Goal: Task Accomplishment & Management: Manage account settings

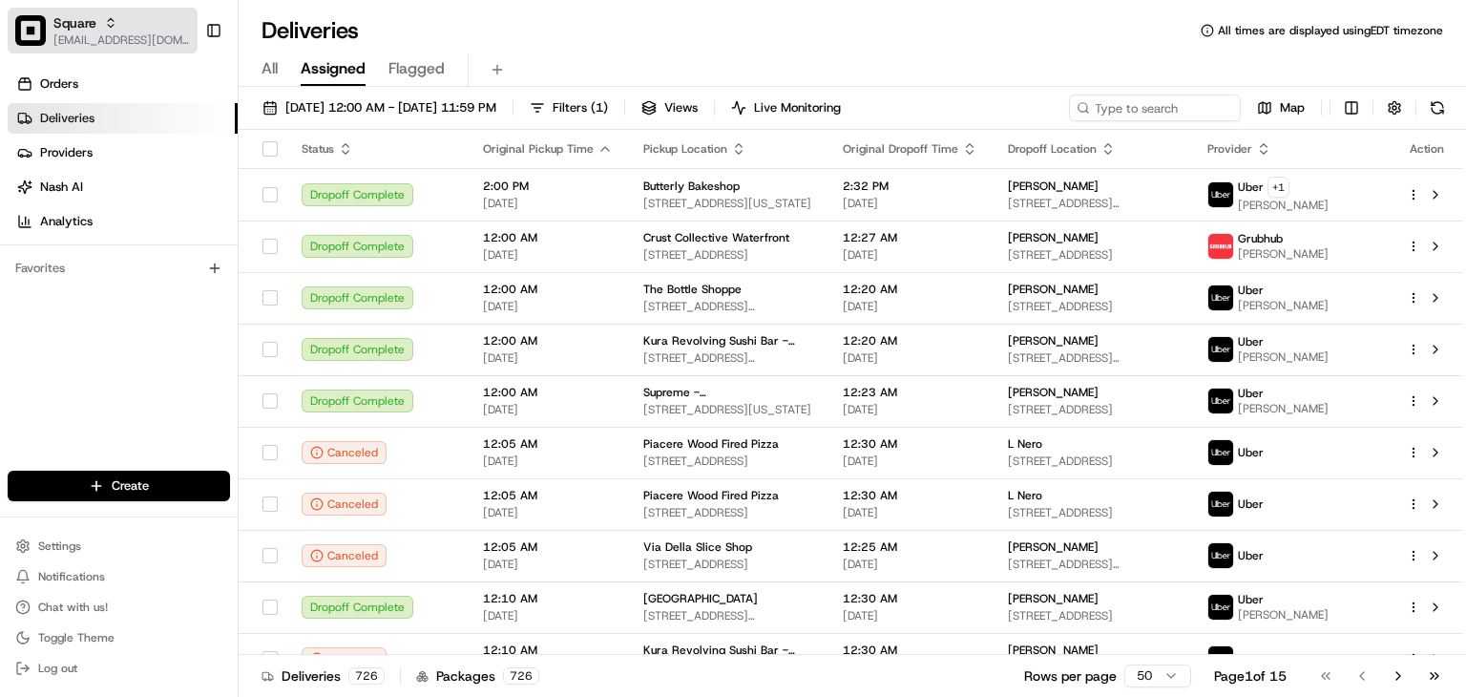
click at [88, 52] on button "Square rpajulas@nashhelp.com" at bounding box center [103, 31] width 190 height 46
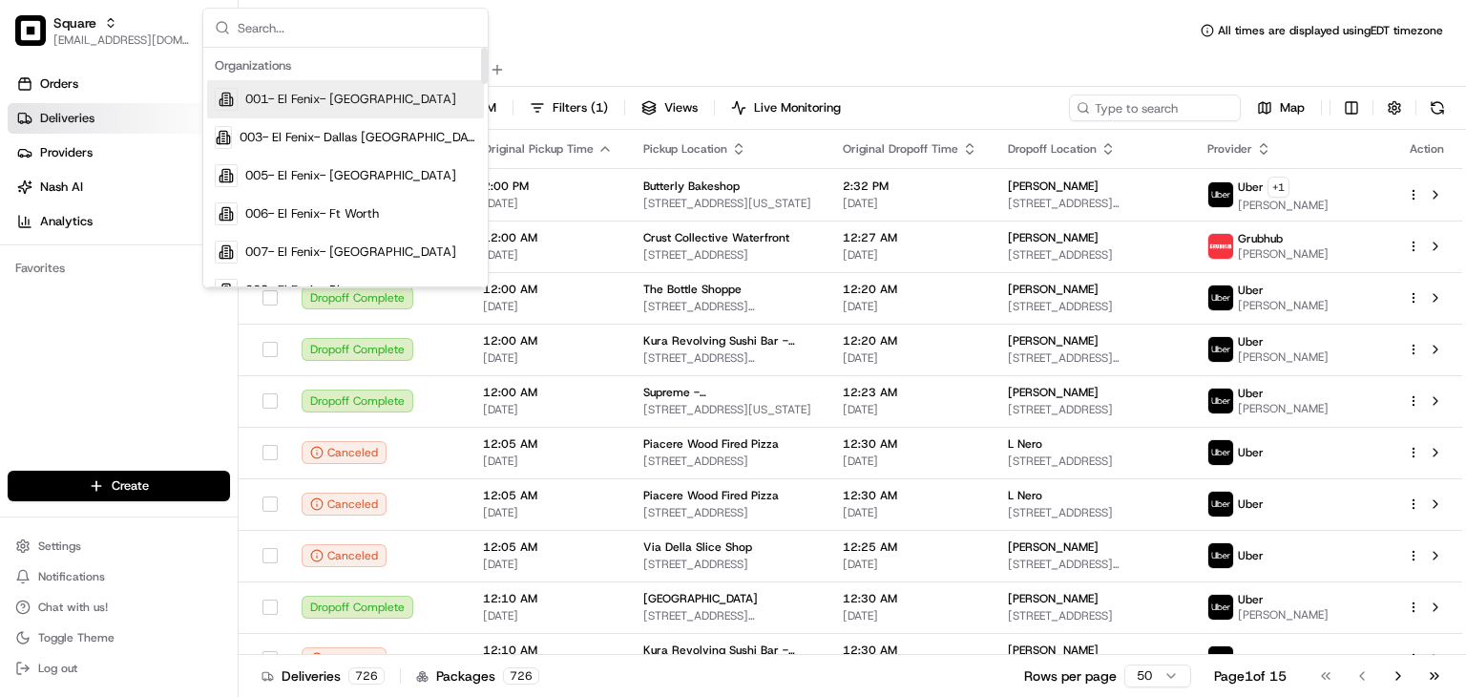
click at [376, 26] on input "text" at bounding box center [357, 28] width 239 height 38
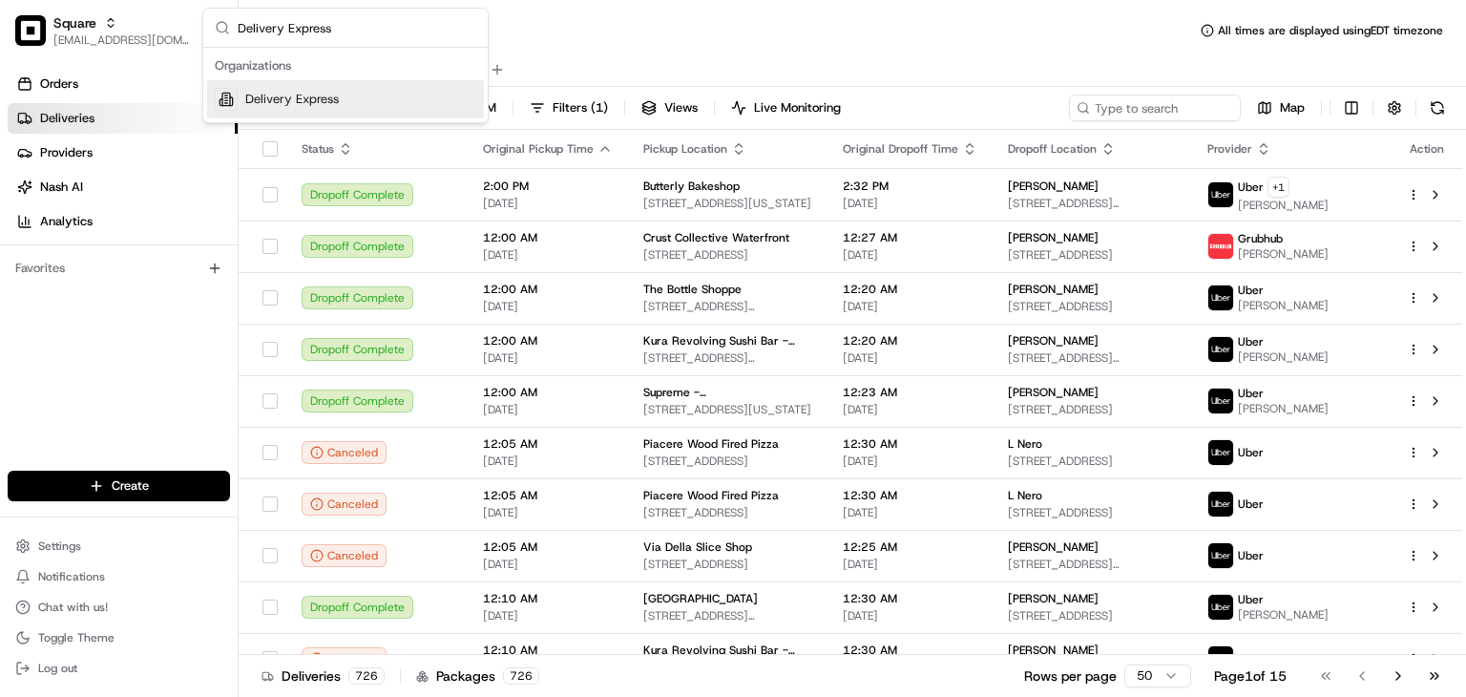
type input "Delivery Express"
click at [334, 93] on span "Delivery Express" at bounding box center [292, 99] width 94 height 17
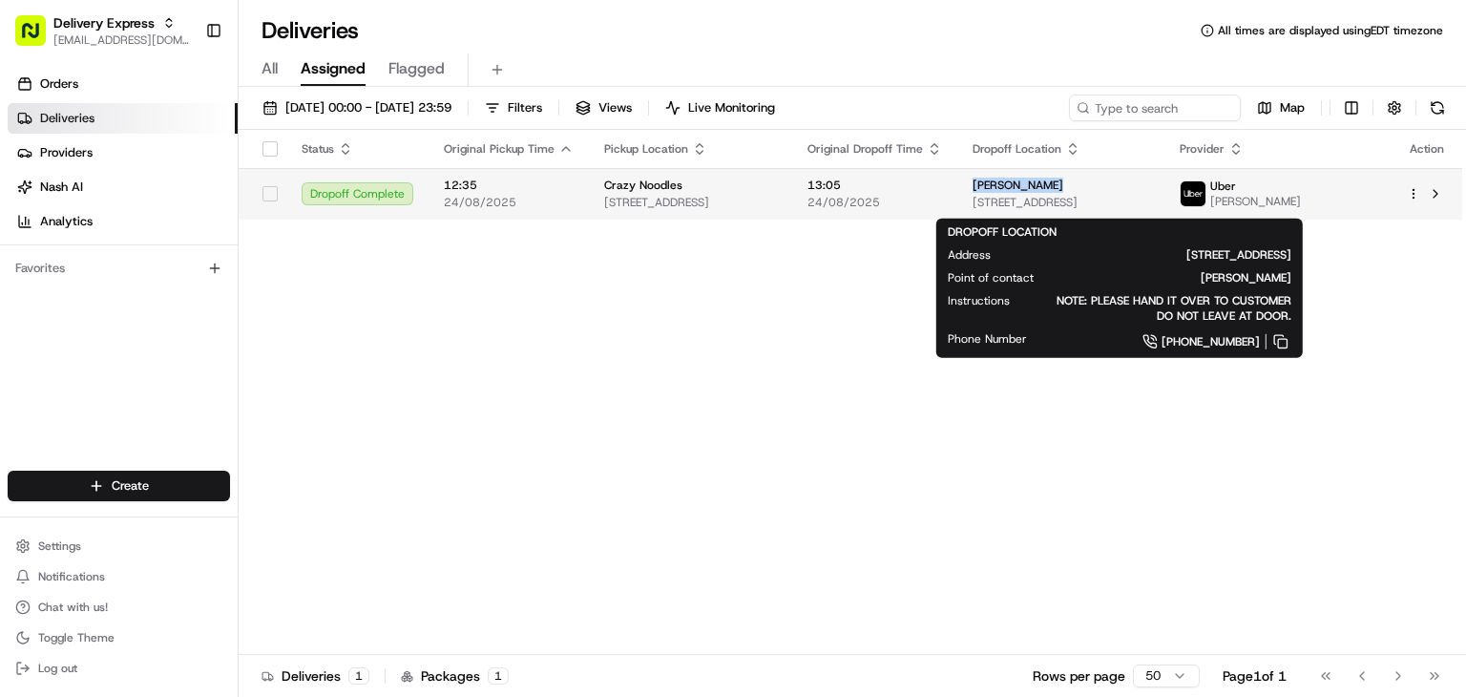
drag, startPoint x: 1060, startPoint y: 183, endPoint x: 984, endPoint y: 182, distance: 76.4
click at [982, 182] on td "Rivan Juthani 1040 N Pleasant St #212, Amherst, MA 01002, USA" at bounding box center [1060, 194] width 207 height 52
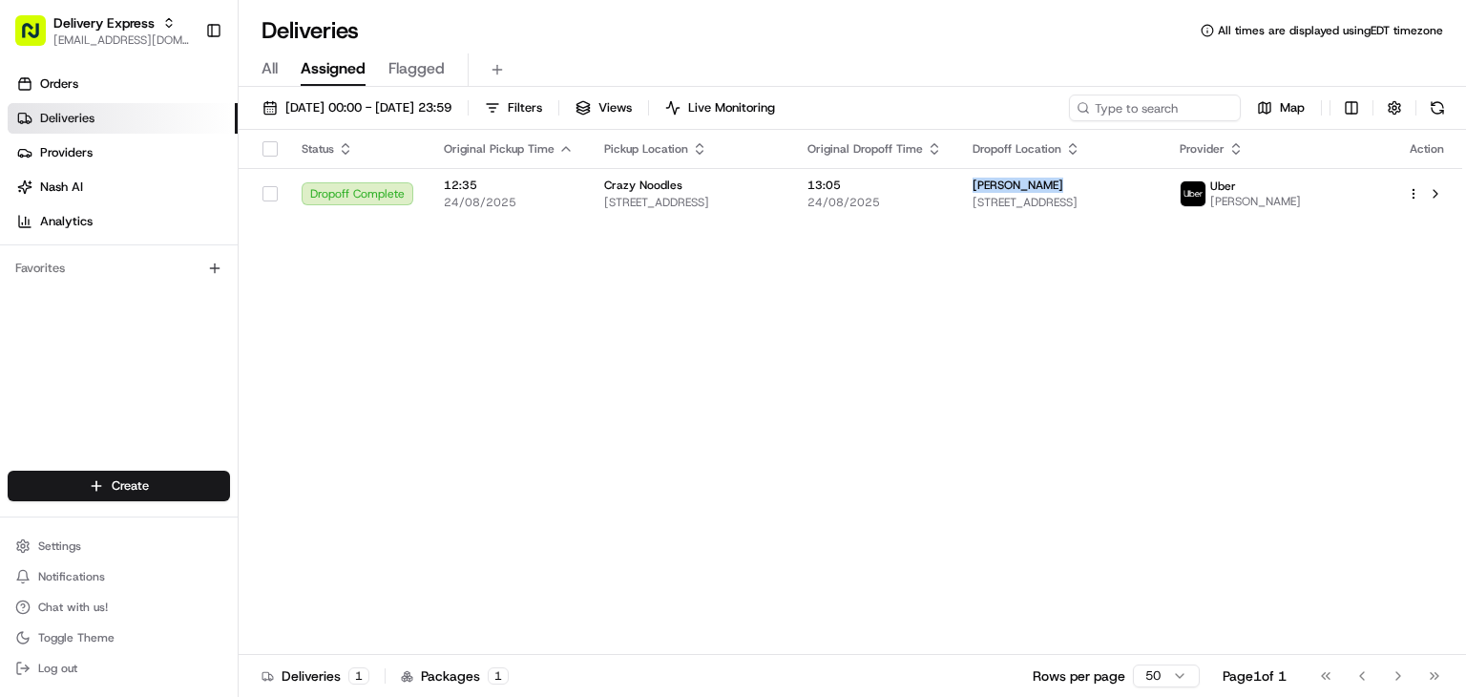
copy span "Rivan Juthani"
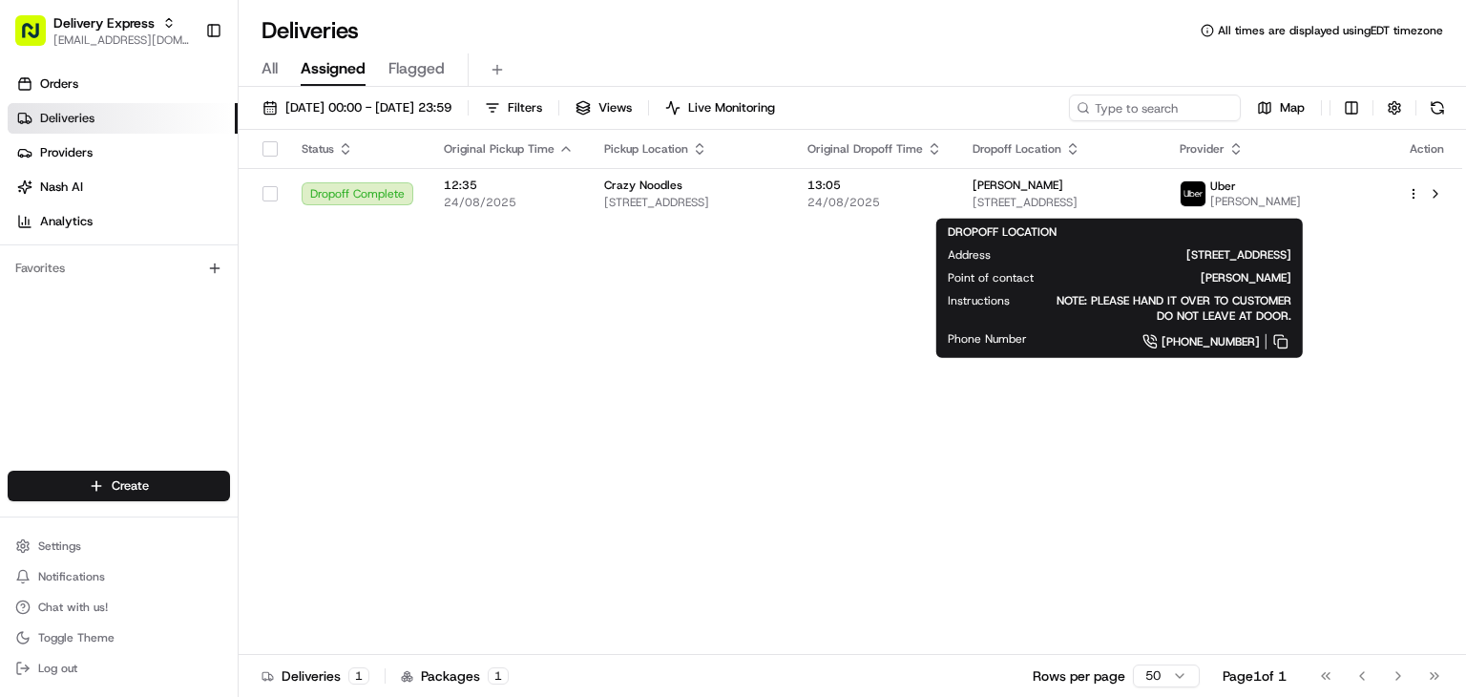
click at [696, 310] on div "Status Original Pickup Time Pickup Location Original Dropoff Time Dropoff Locat…" at bounding box center [851, 392] width 1224 height 525
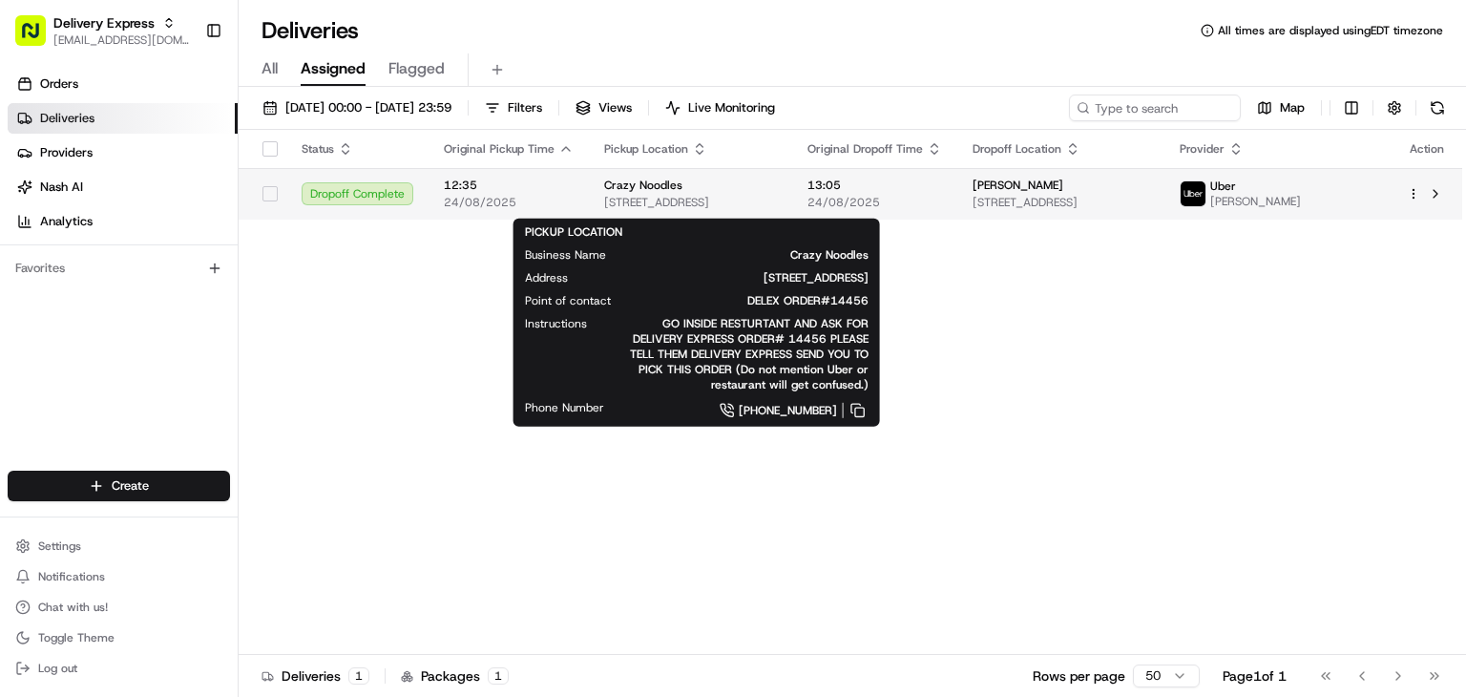
click at [761, 193] on div "Crazy Noodles" at bounding box center [690, 185] width 173 height 15
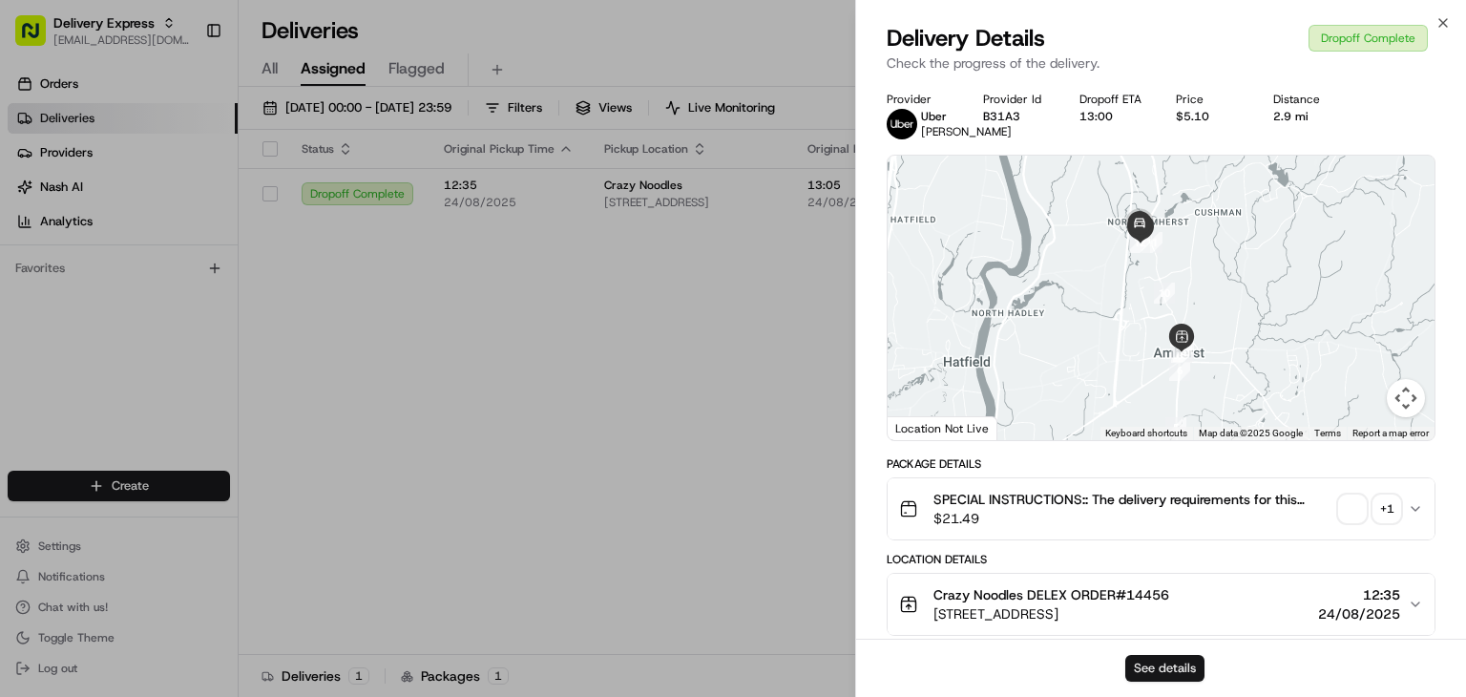
click at [1169, 673] on button "See details" at bounding box center [1164, 668] width 79 height 27
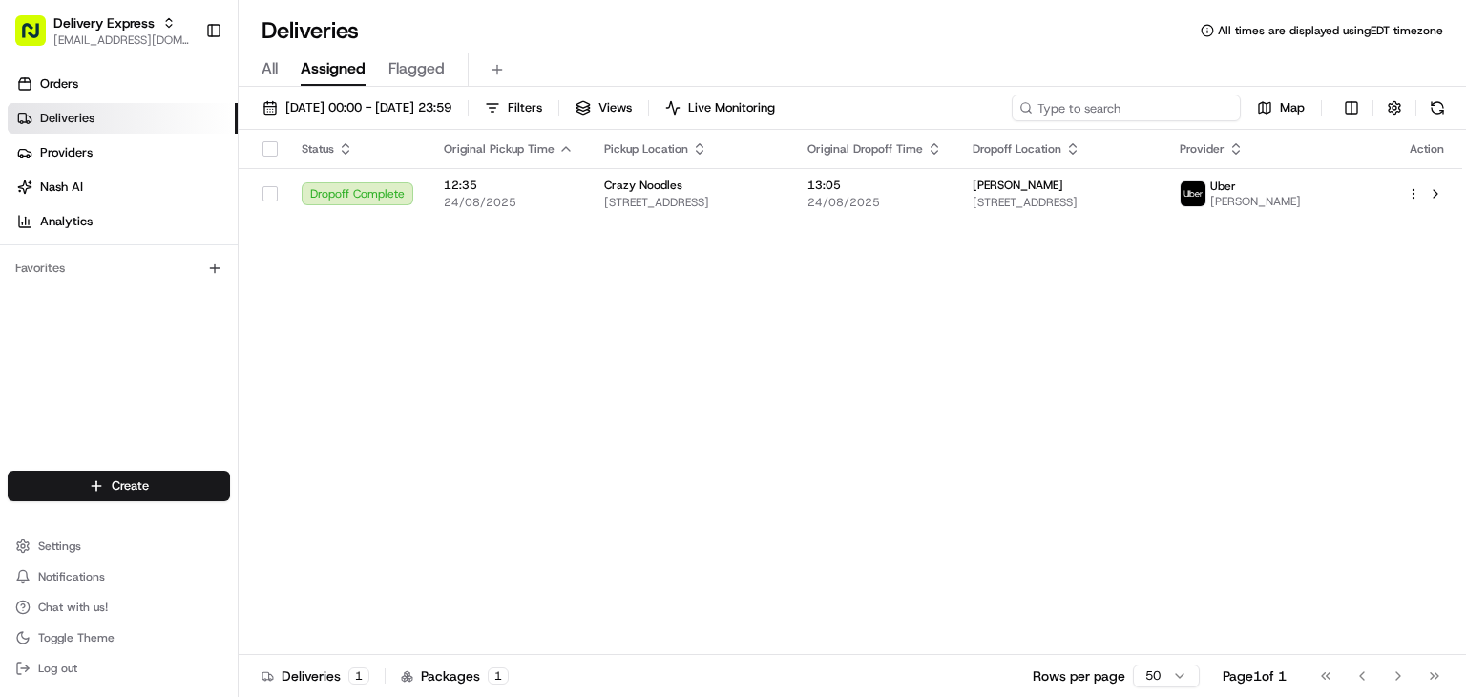
click at [1154, 104] on input at bounding box center [1126, 107] width 229 height 27
paste input "​Treasure Davidson"
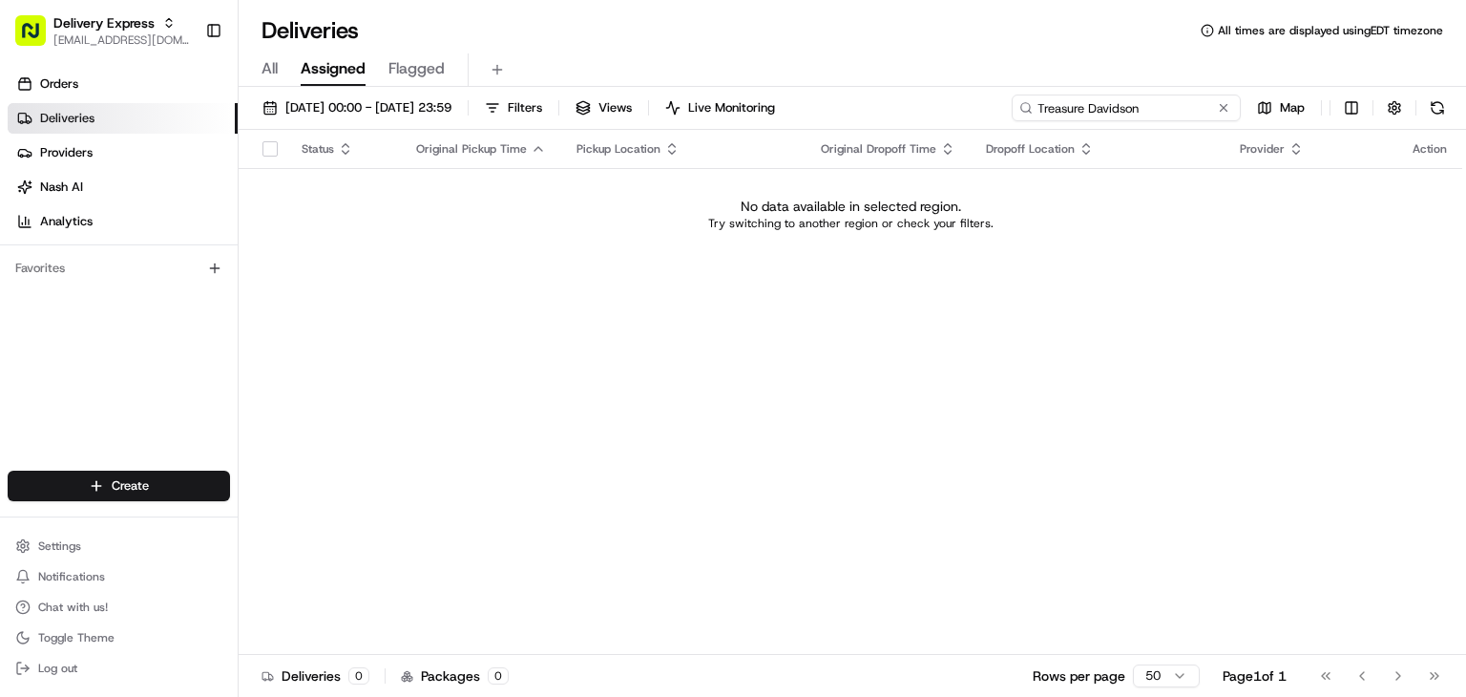
type input "​Treasure Davidson"
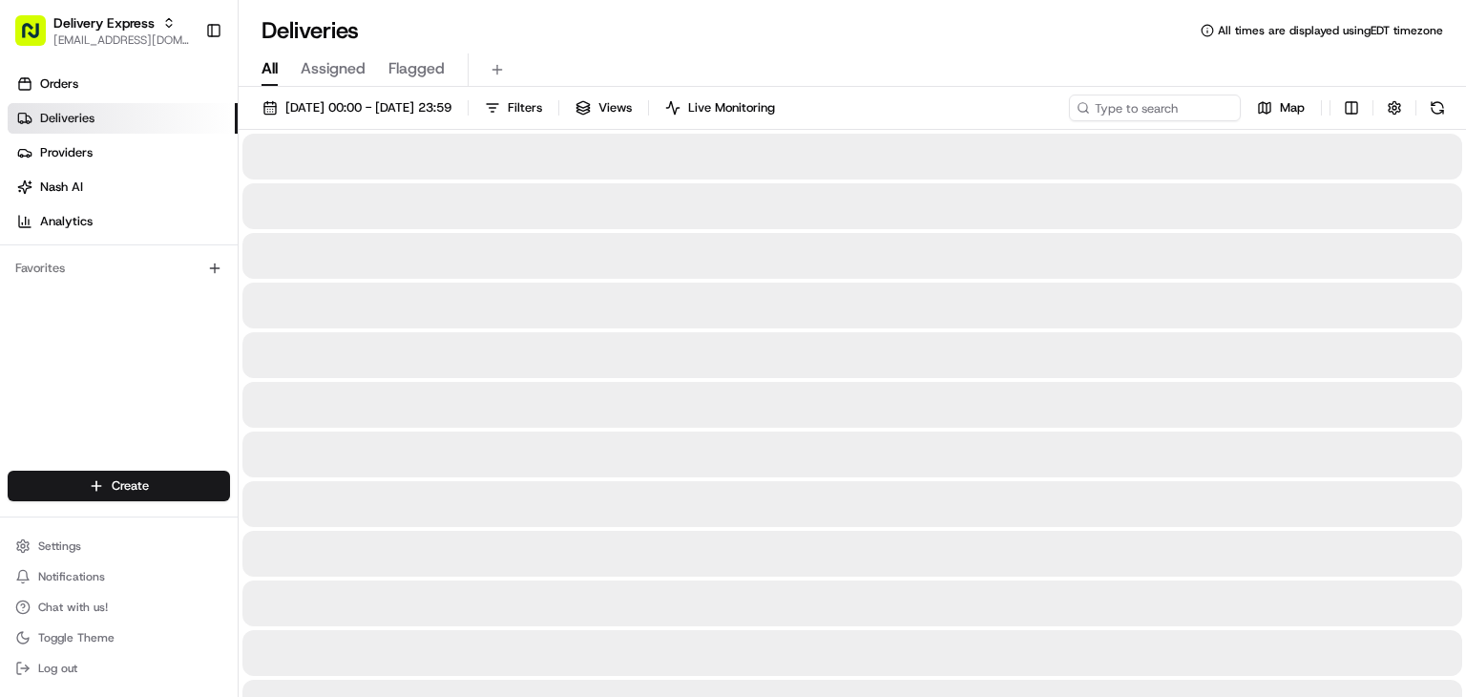
click at [272, 66] on span "All" at bounding box center [270, 68] width 16 height 23
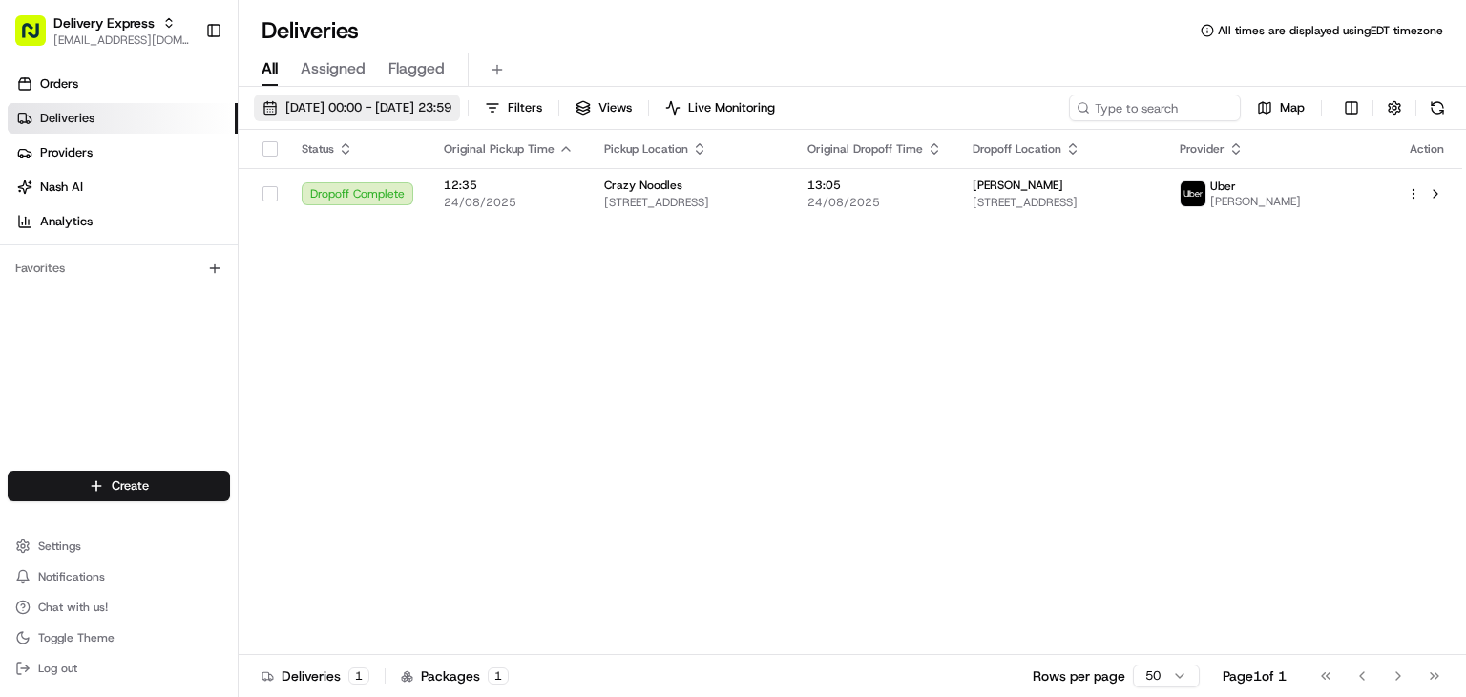
click at [289, 101] on span "24/08/2025 00:00 - 24/08/2025 23:59" at bounding box center [368, 107] width 166 height 17
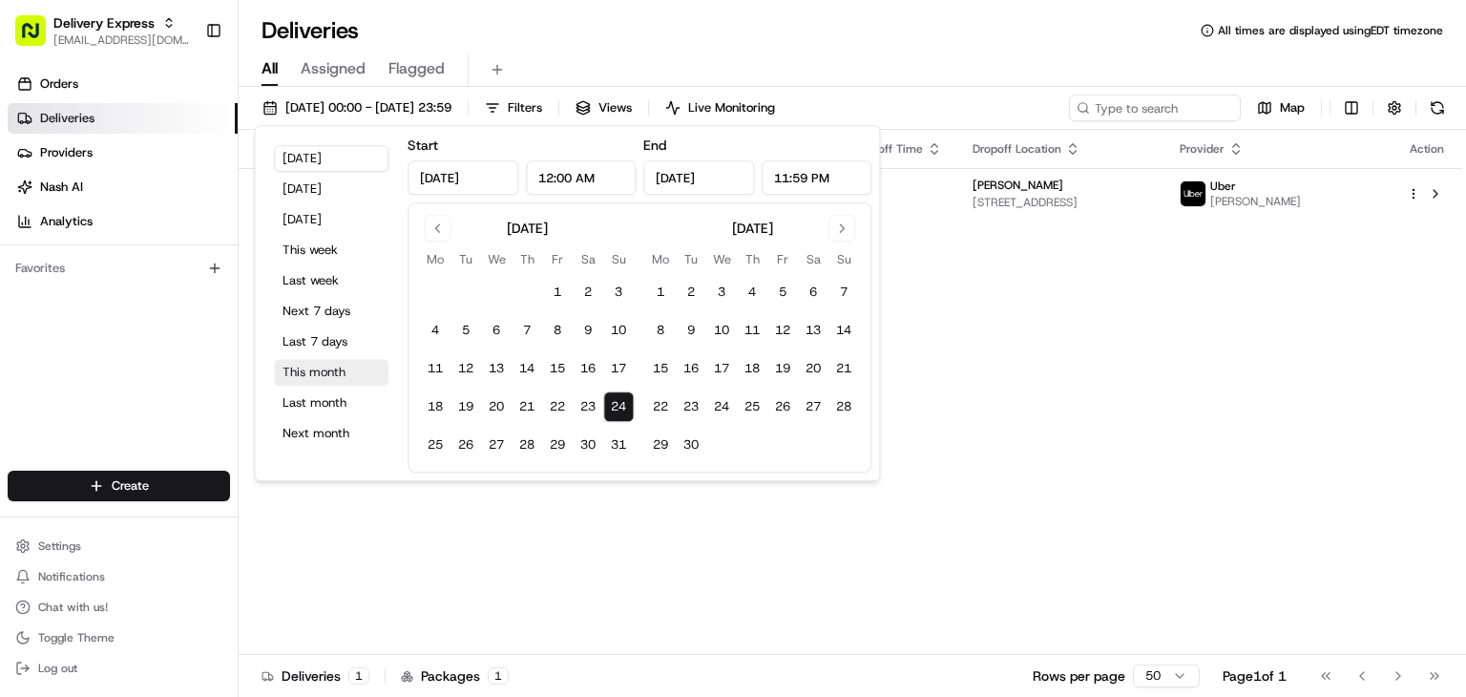
click at [313, 366] on button "This month" at bounding box center [331, 372] width 115 height 27
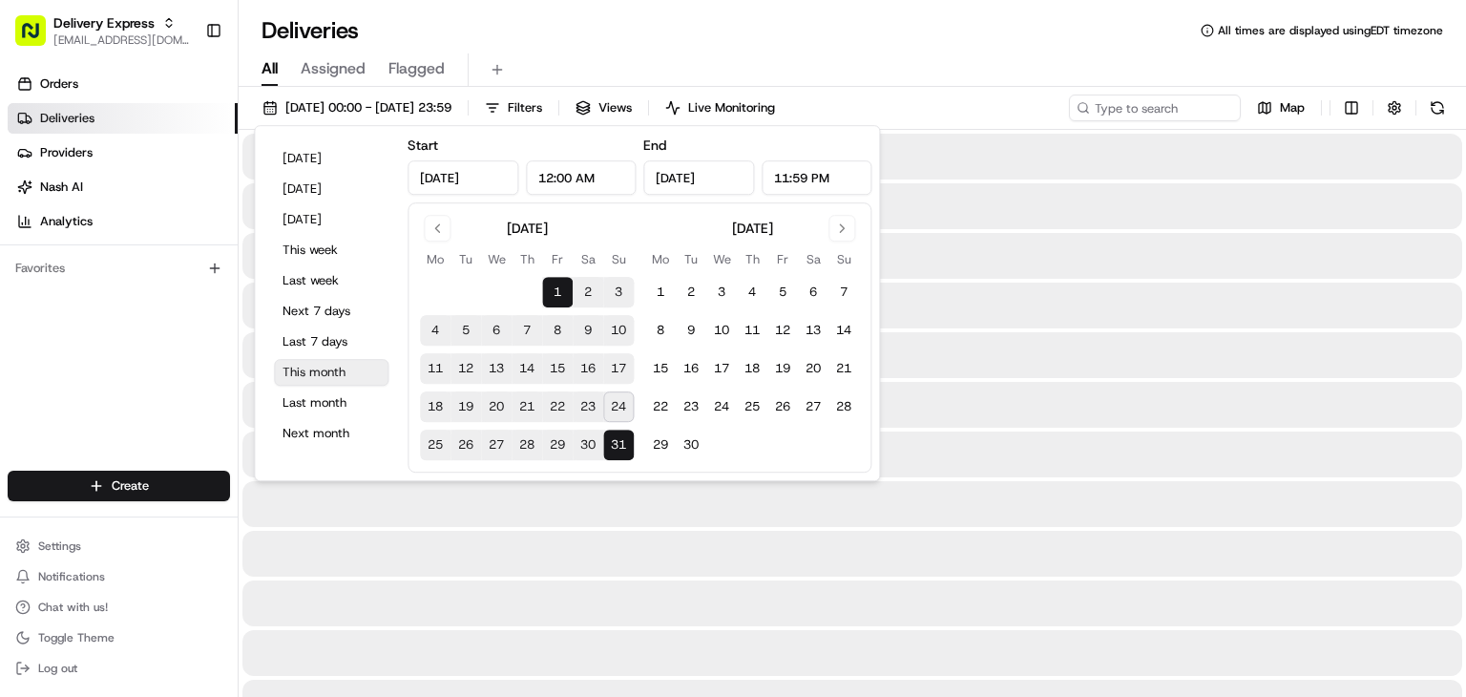
type input "Aug 1, 2025"
type input "Aug 31, 2025"
click at [1134, 104] on input at bounding box center [1126, 107] width 229 height 27
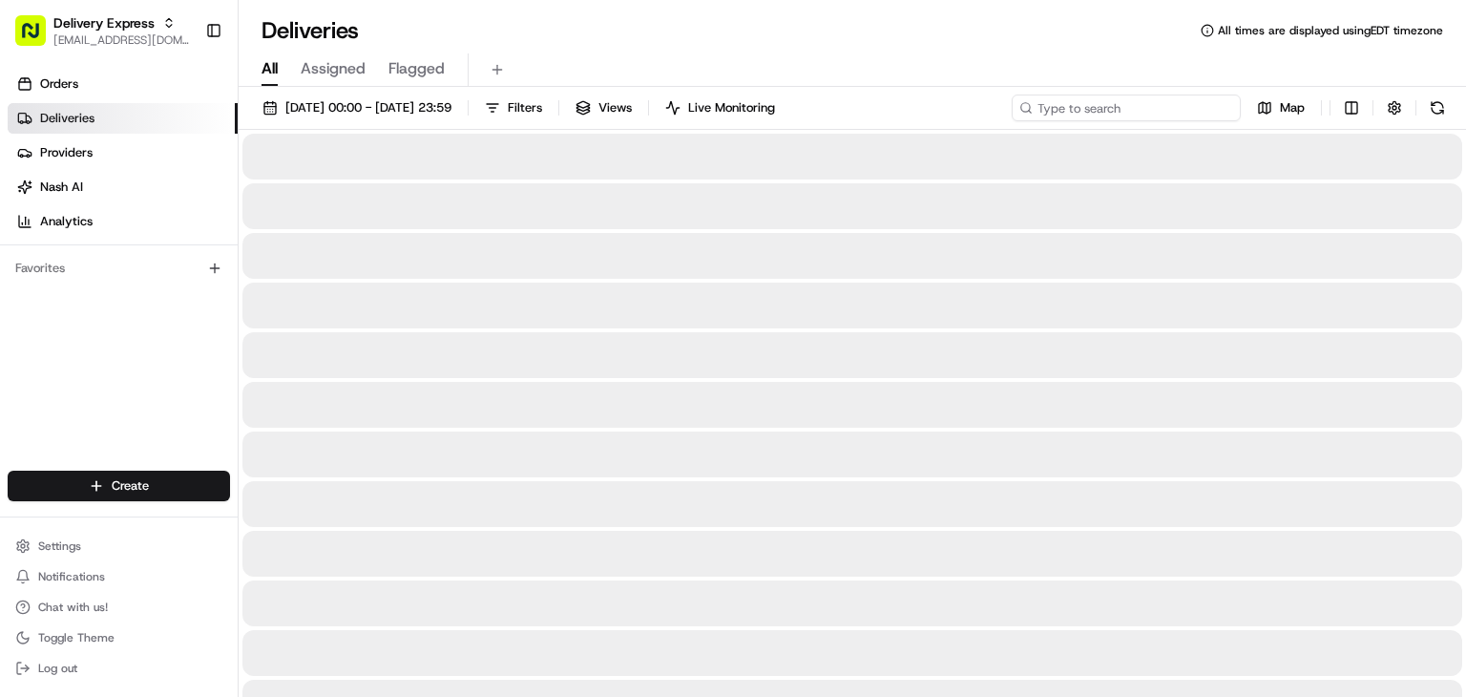
paste input "​Treasure Davidson"
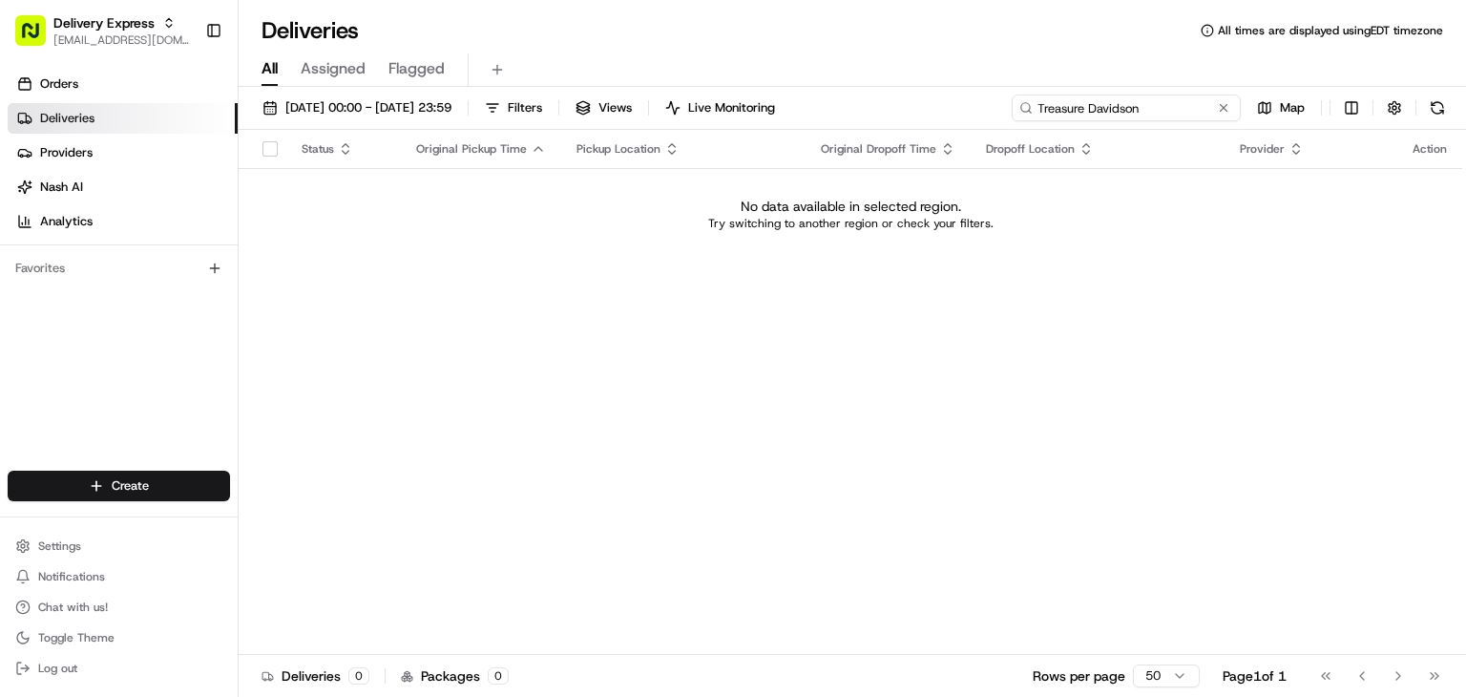
type input "​Treasure Davidson"
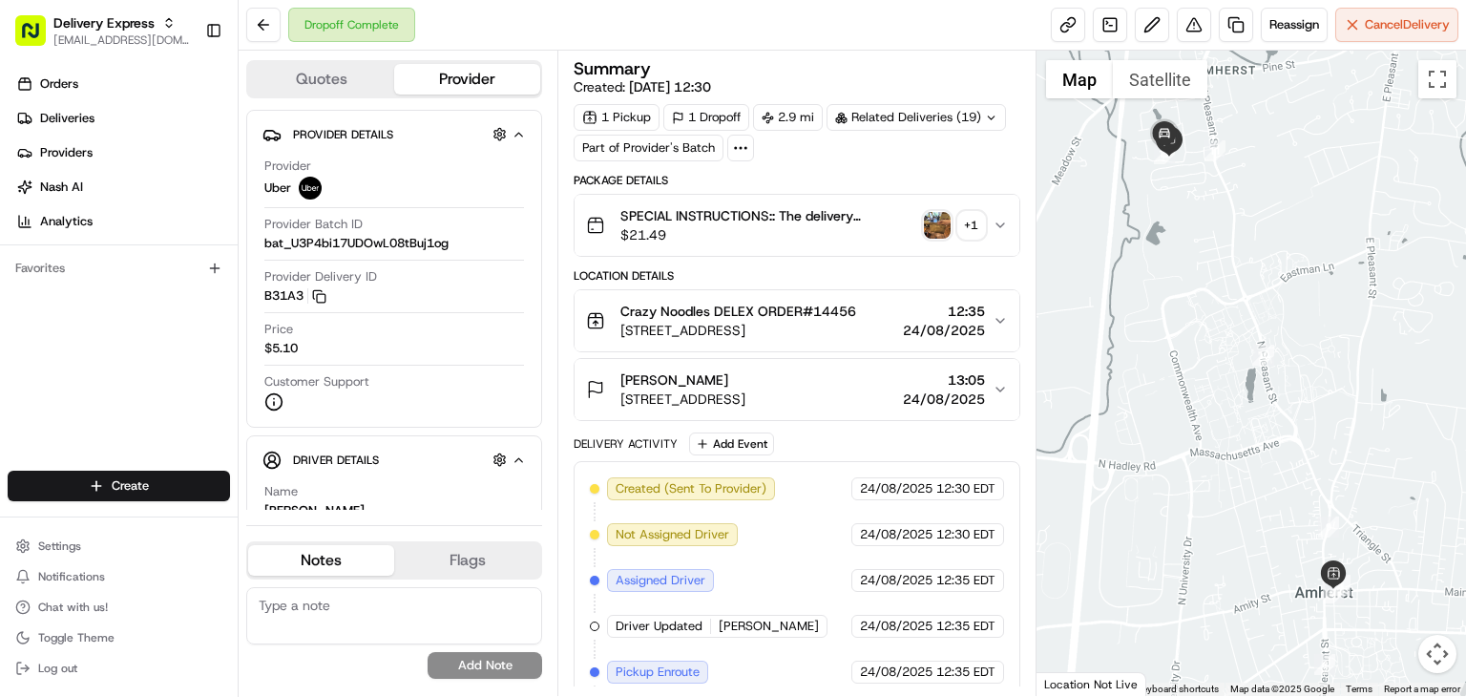
click at [928, 227] on img "button" at bounding box center [937, 225] width 27 height 27
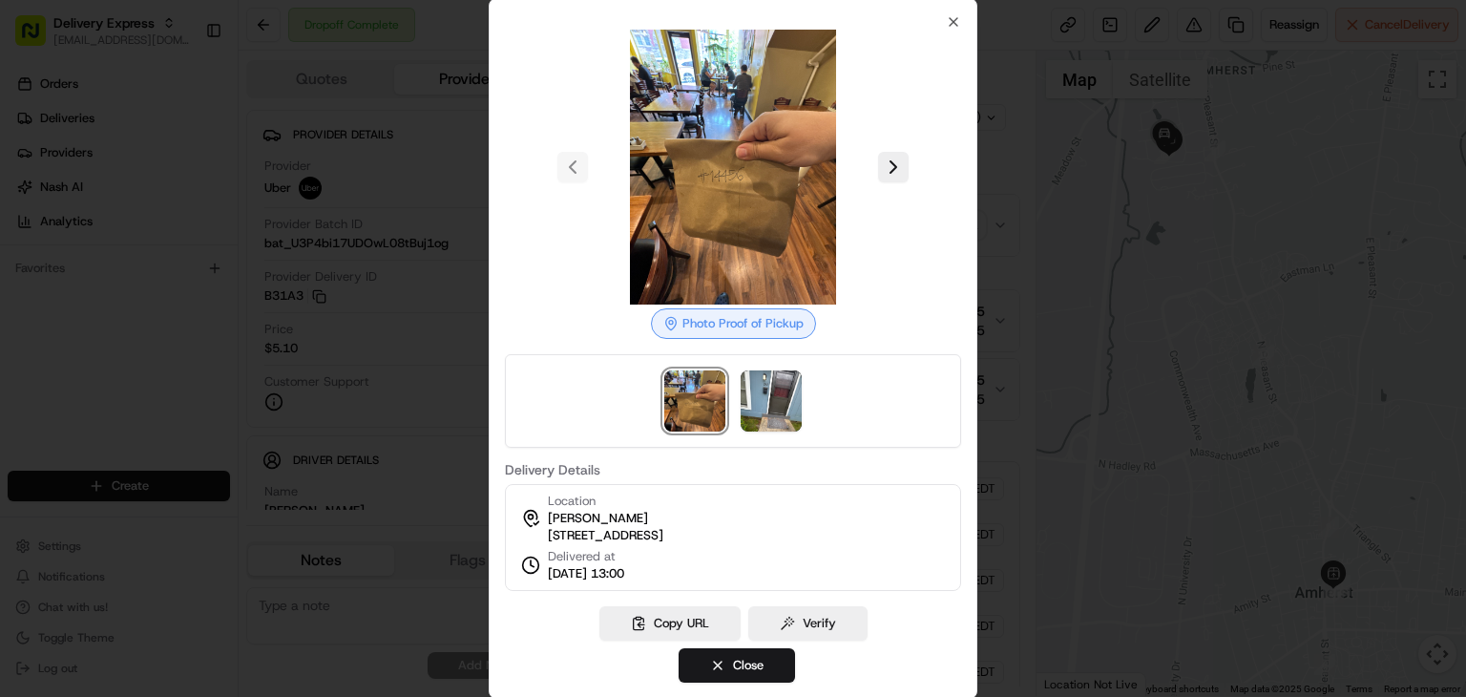
click at [403, 320] on div at bounding box center [733, 348] width 1466 height 697
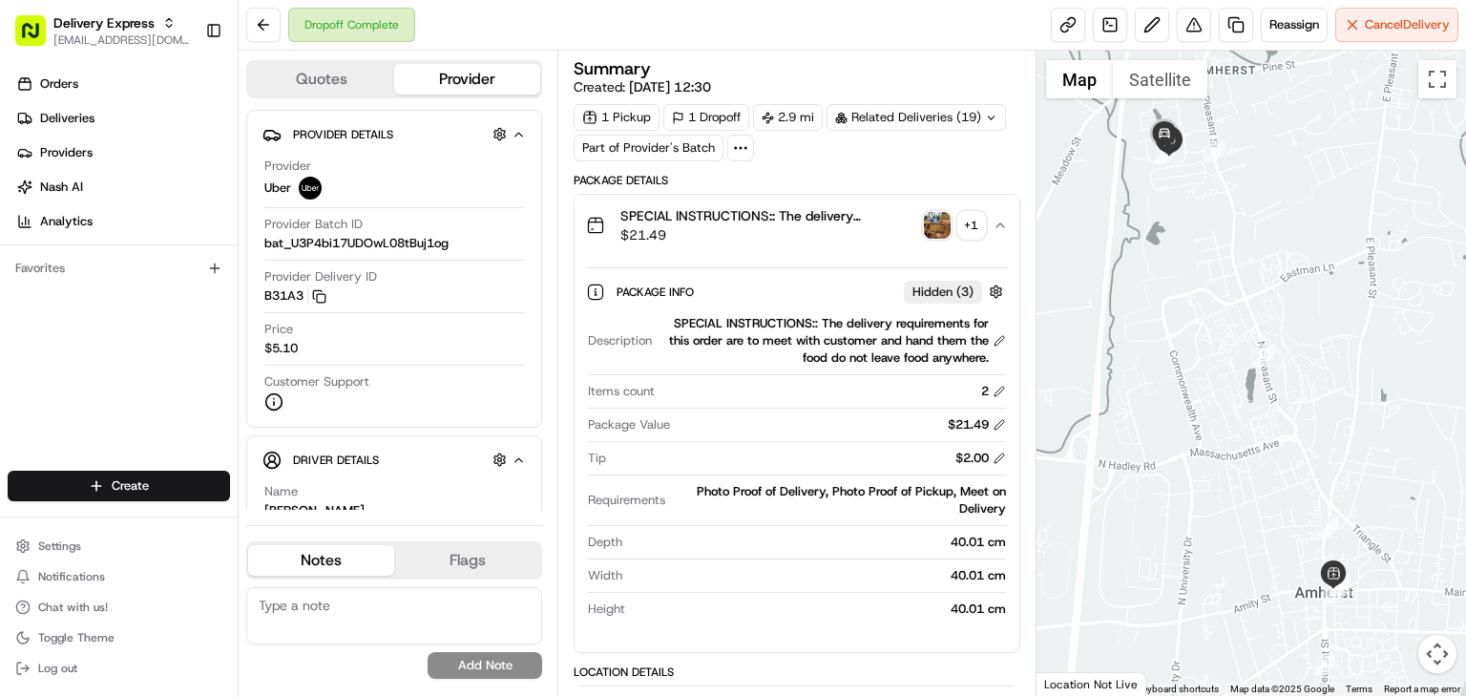
click at [1006, 221] on icon "button" at bounding box center [1000, 225] width 15 height 15
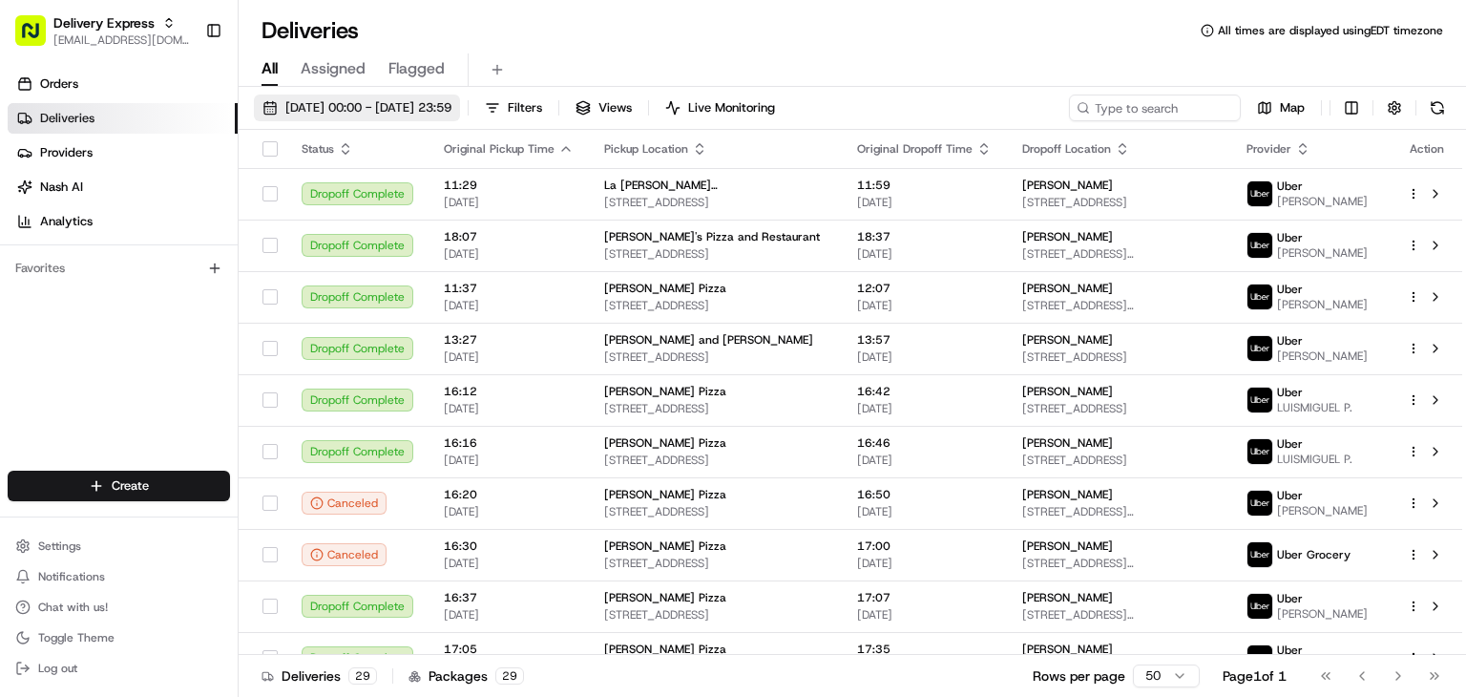
click at [290, 103] on span "11/08/2025 00:00 - 17/08/2025 23:59" at bounding box center [368, 107] width 166 height 17
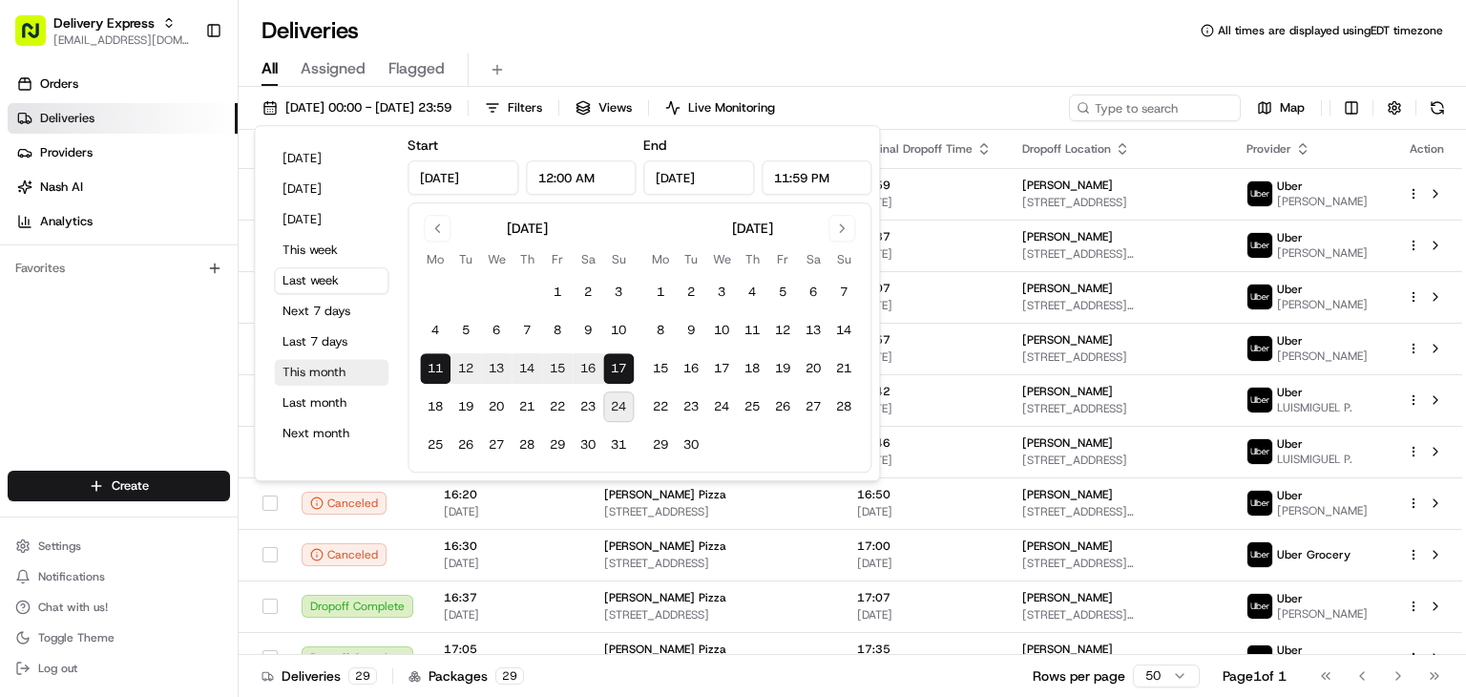
click at [310, 371] on button "This month" at bounding box center [331, 372] width 115 height 27
type input "Aug 1, 2025"
type input "Aug 31, 2025"
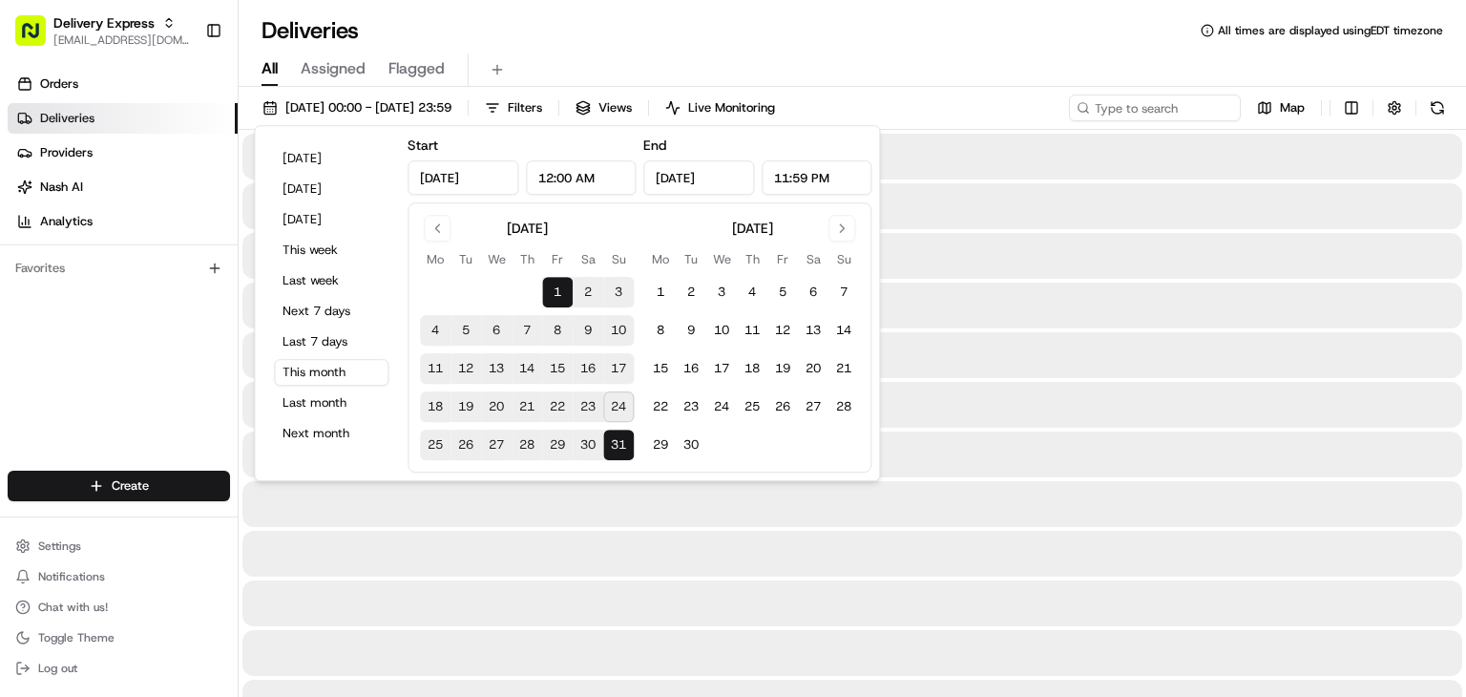
click at [841, 2] on div "Deliveries All times are displayed using EDT timezone All Assigned Flagged 01/0…" at bounding box center [852, 348] width 1227 height 697
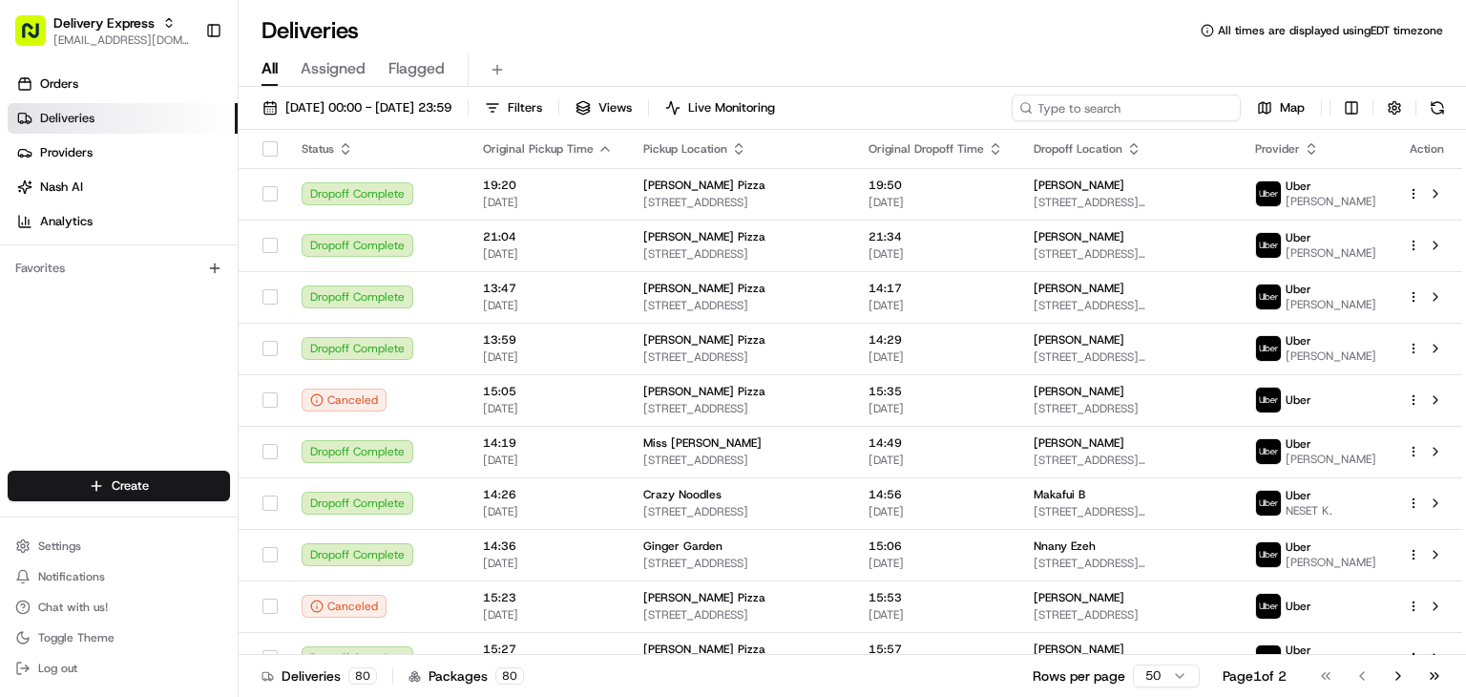
click at [1130, 110] on input at bounding box center [1126, 107] width 229 height 27
paste input "Treasure Davidson"
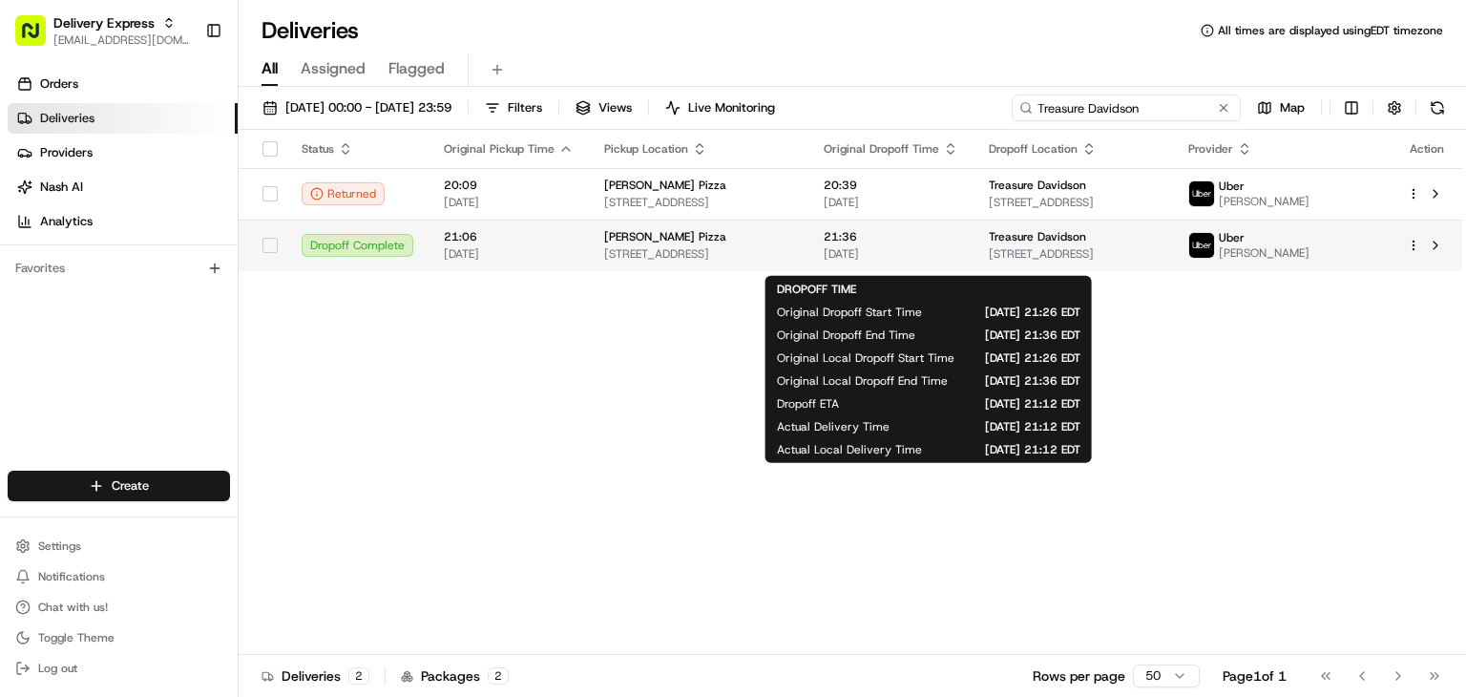
type input "Treasure Davidson"
click at [880, 244] on span "21:36" at bounding box center [891, 236] width 135 height 15
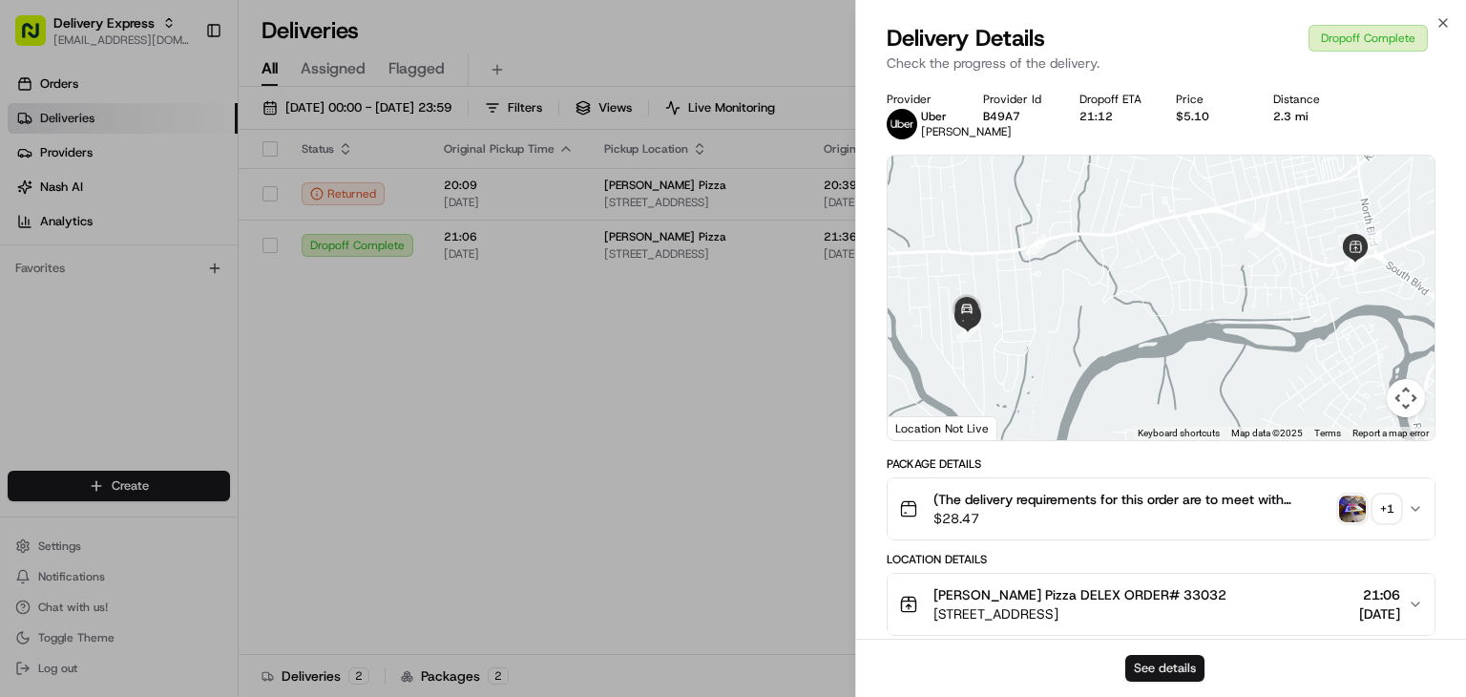
click at [1180, 659] on button "See details" at bounding box center [1164, 668] width 79 height 27
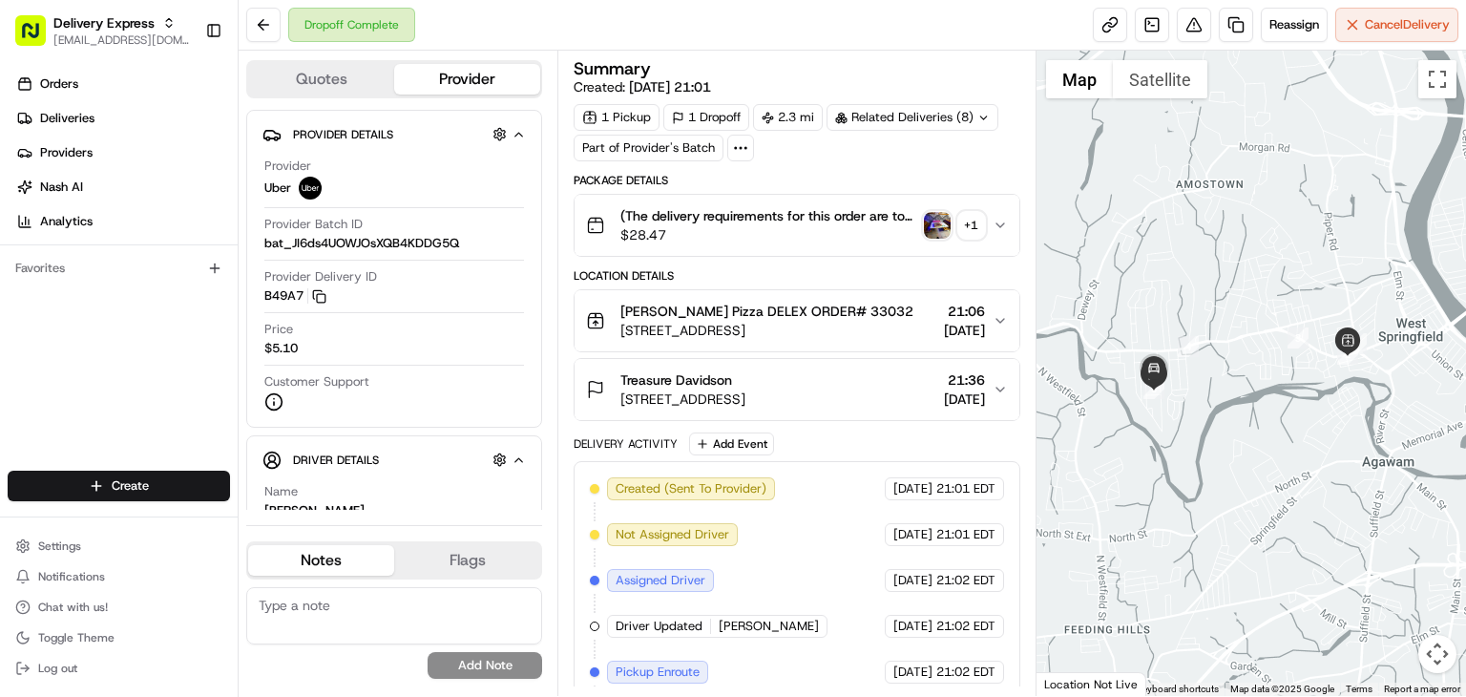
click at [934, 226] on img "button" at bounding box center [937, 225] width 27 height 27
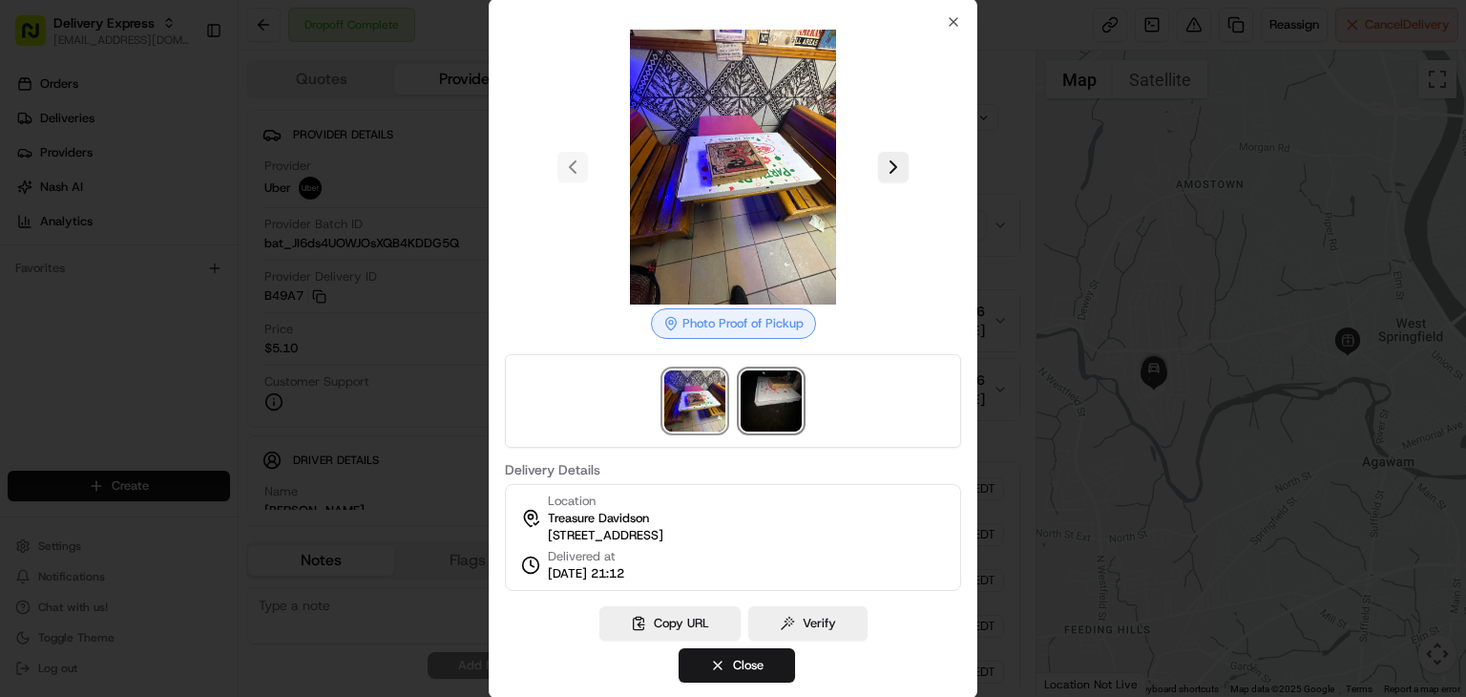
click at [776, 379] on img at bounding box center [771, 400] width 61 height 61
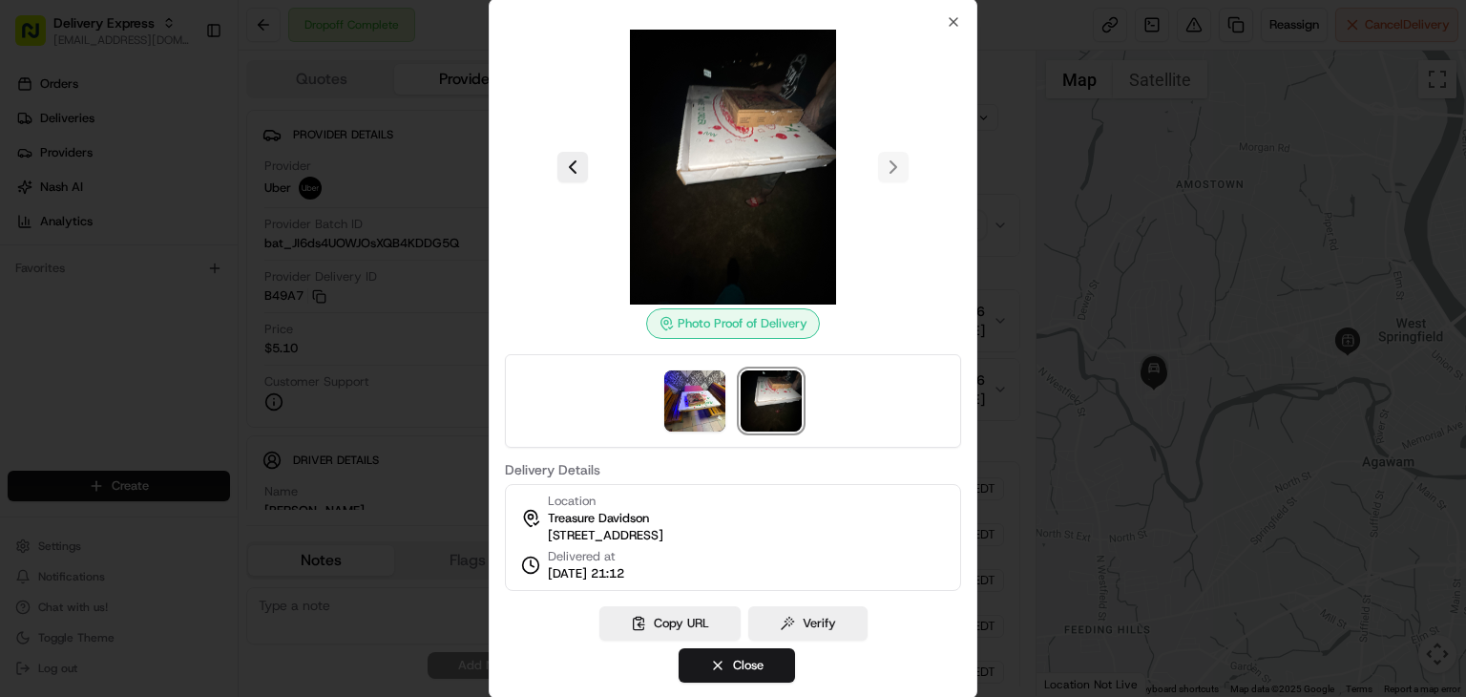
click at [797, 202] on img at bounding box center [733, 167] width 275 height 275
click at [397, 414] on div at bounding box center [733, 348] width 1466 height 697
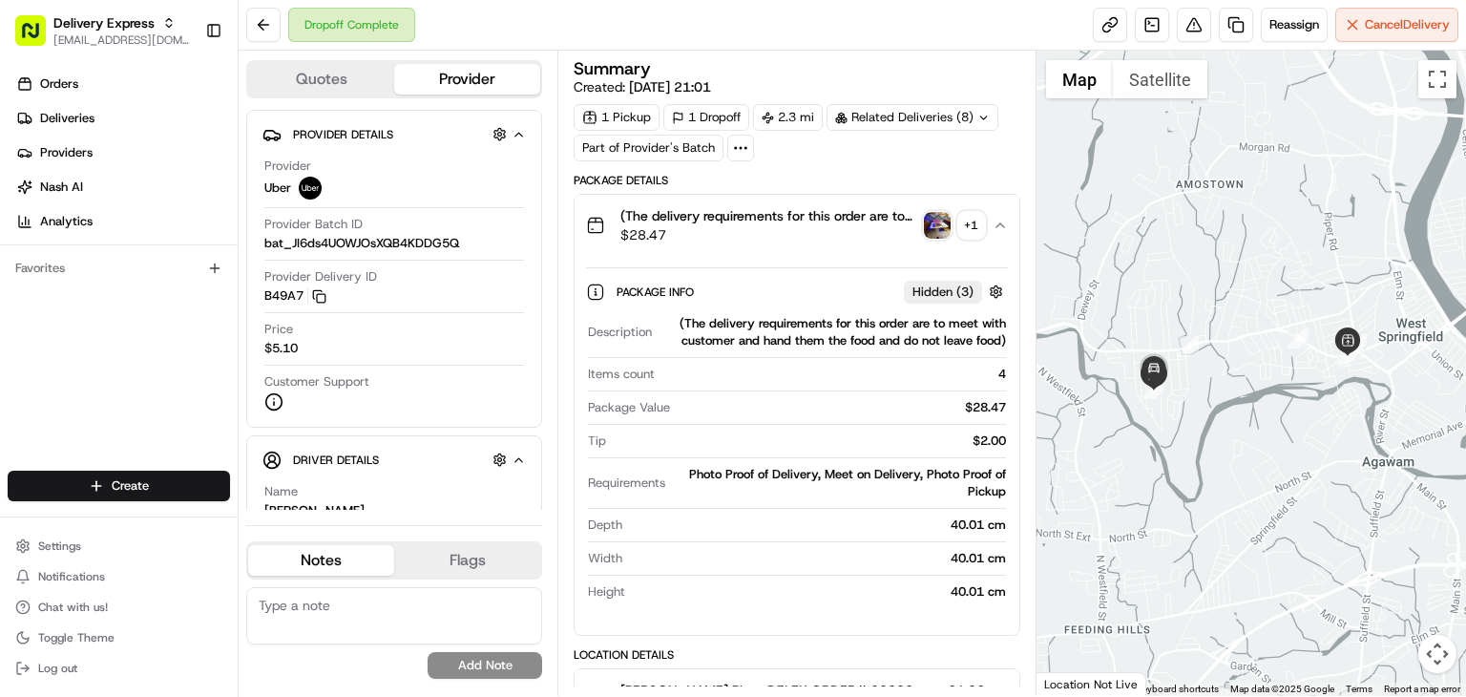
click at [963, 224] on div "+ 1" at bounding box center [971, 225] width 27 height 27
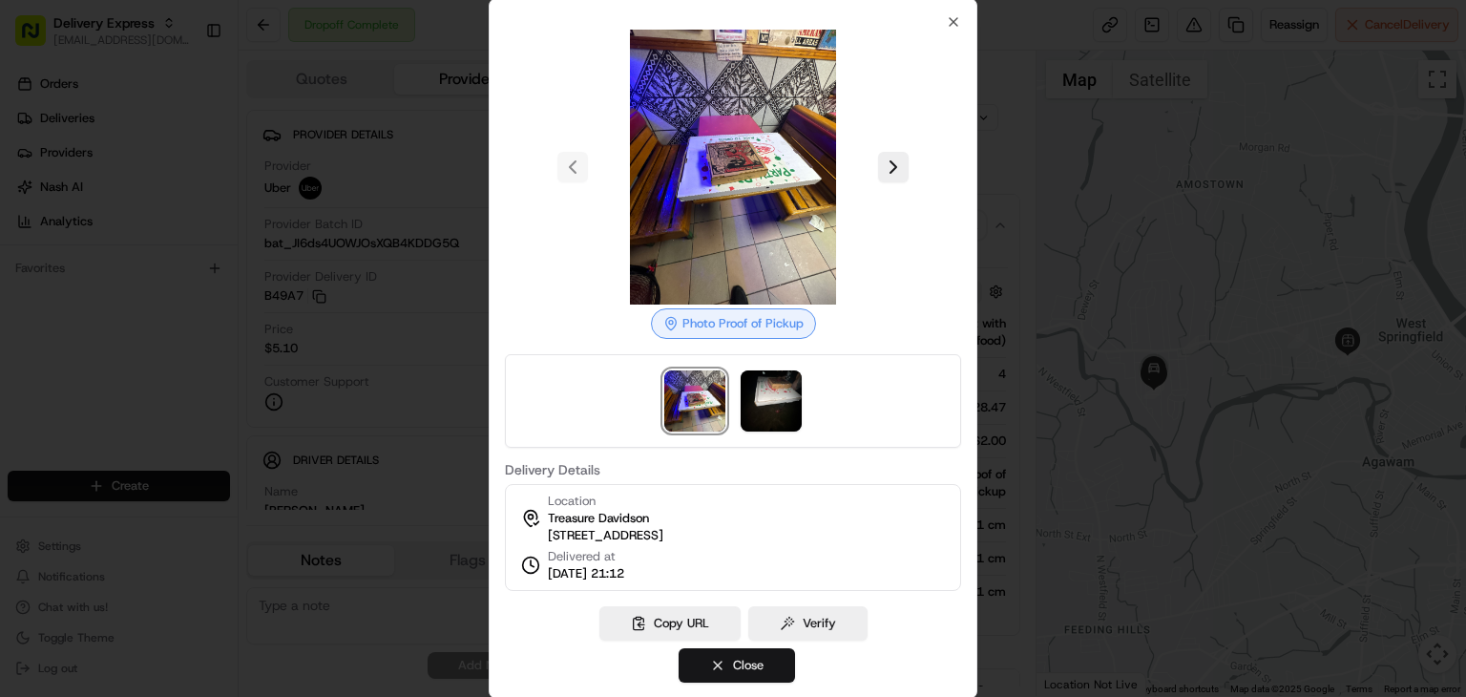
click at [759, 678] on button "Close" at bounding box center [737, 665] width 116 height 34
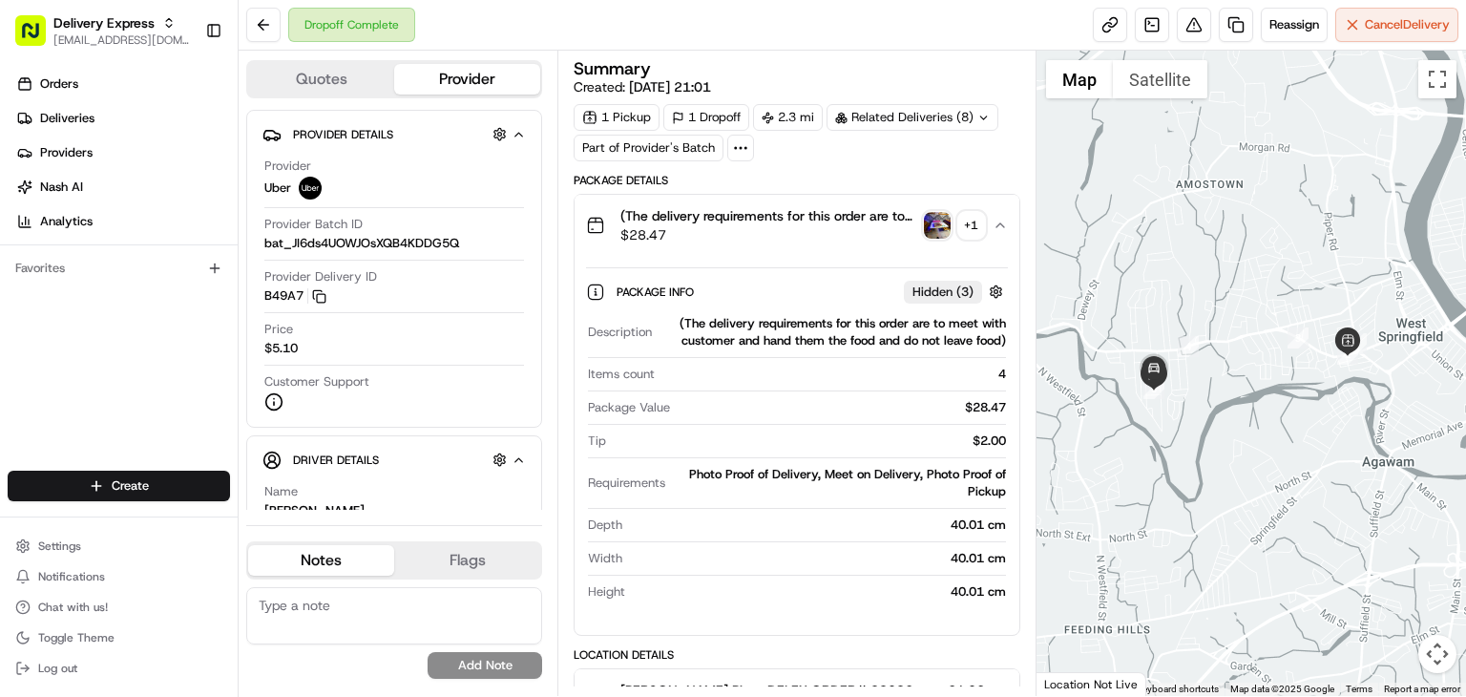
click at [939, 234] on img "button" at bounding box center [937, 225] width 27 height 27
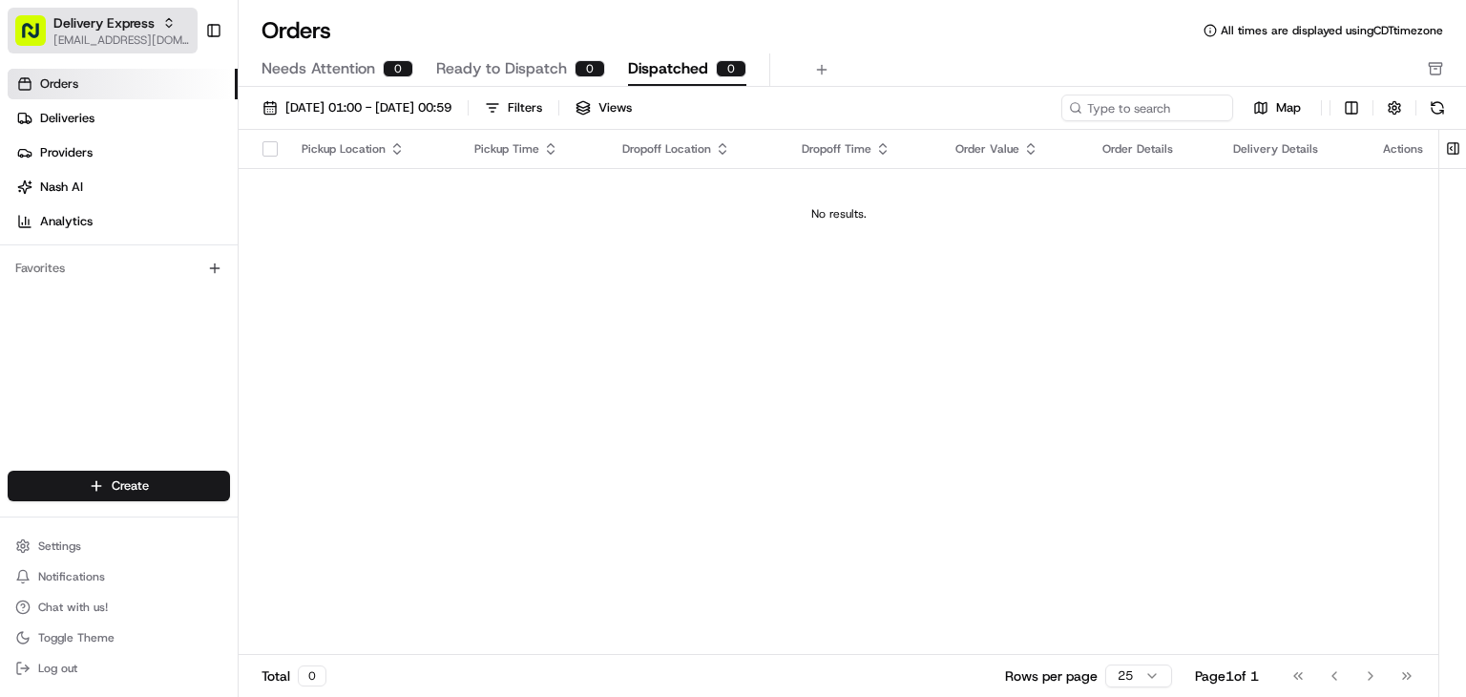
click at [88, 33] on span "[EMAIL_ADDRESS][DOMAIN_NAME]" at bounding box center [121, 39] width 136 height 15
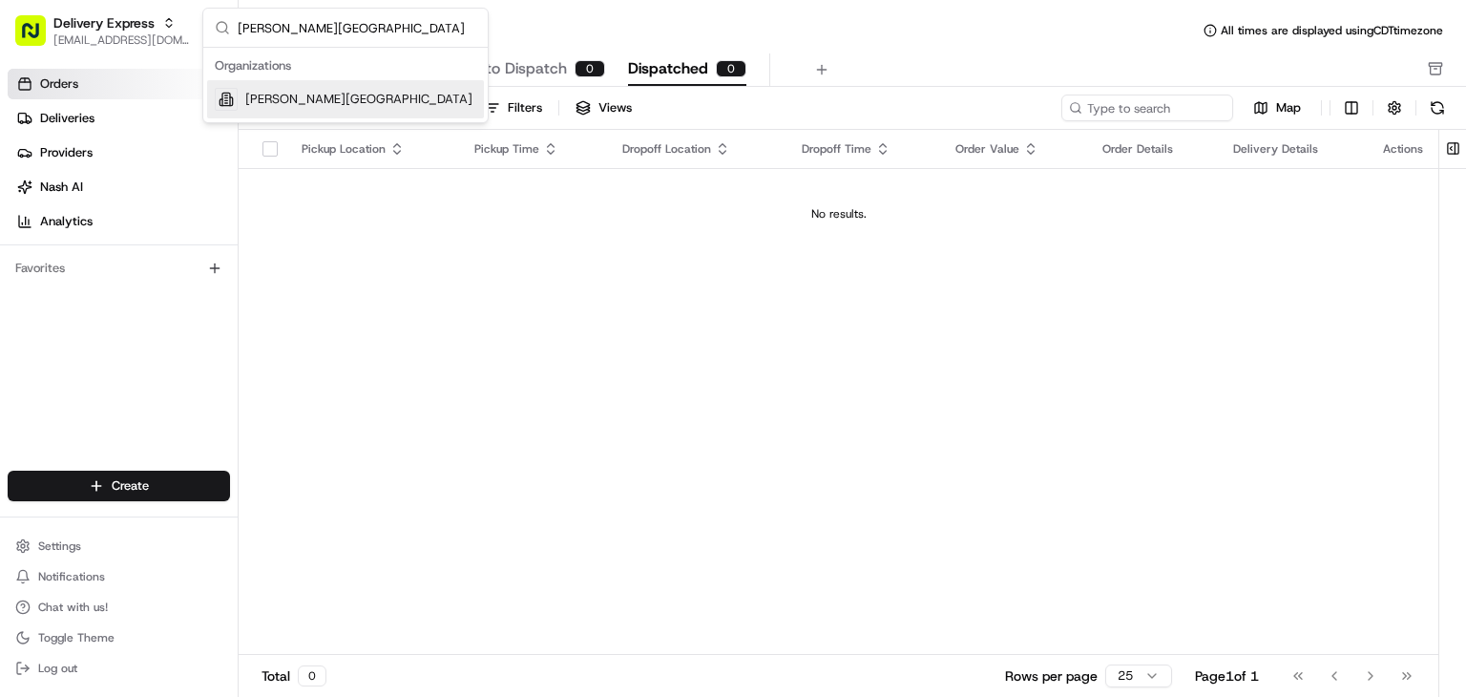
type input "[PERSON_NAME][GEOGRAPHIC_DATA]"
click at [323, 112] on div "[PERSON_NAME][GEOGRAPHIC_DATA]" at bounding box center [345, 99] width 277 height 38
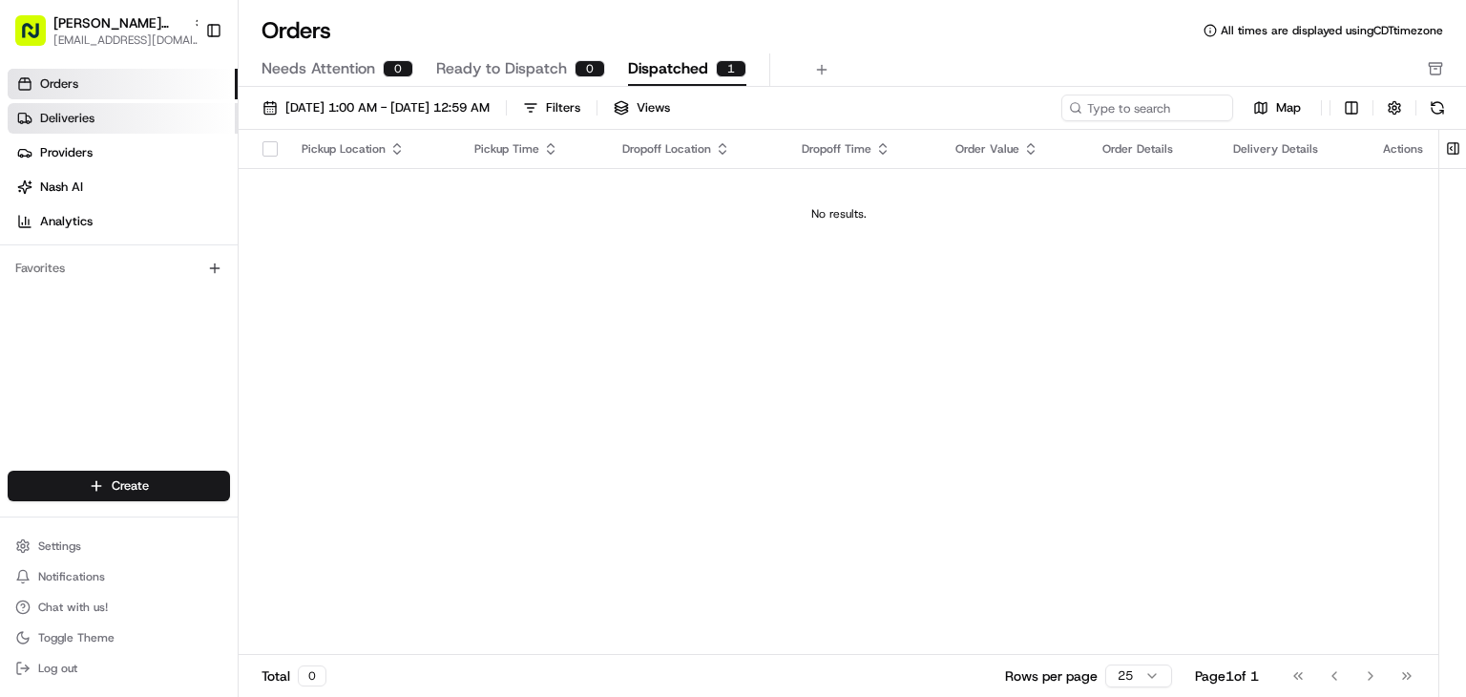
click at [49, 115] on span "Deliveries" at bounding box center [67, 118] width 54 height 17
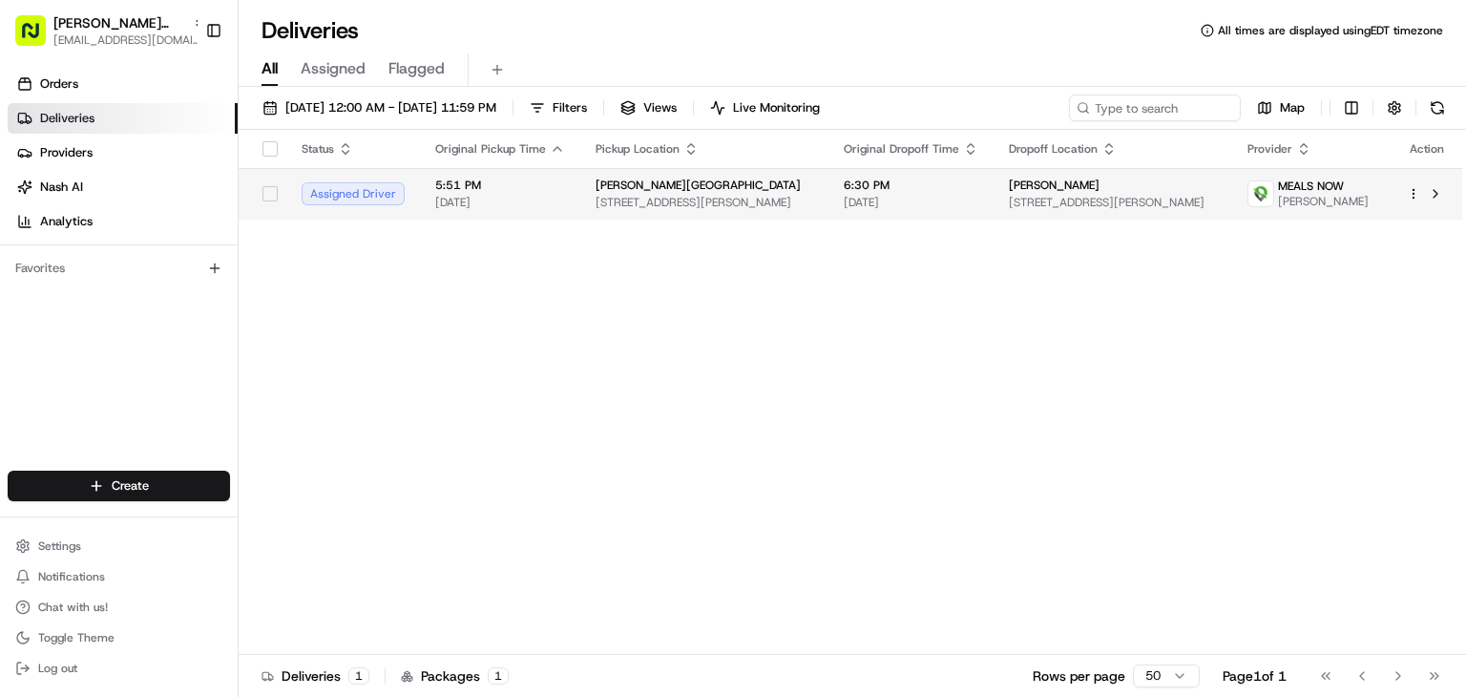
click at [1009, 193] on span "Brooks Bradway" at bounding box center [1054, 185] width 91 height 15
click at [641, 193] on span "[PERSON_NAME][GEOGRAPHIC_DATA]" at bounding box center [698, 185] width 205 height 15
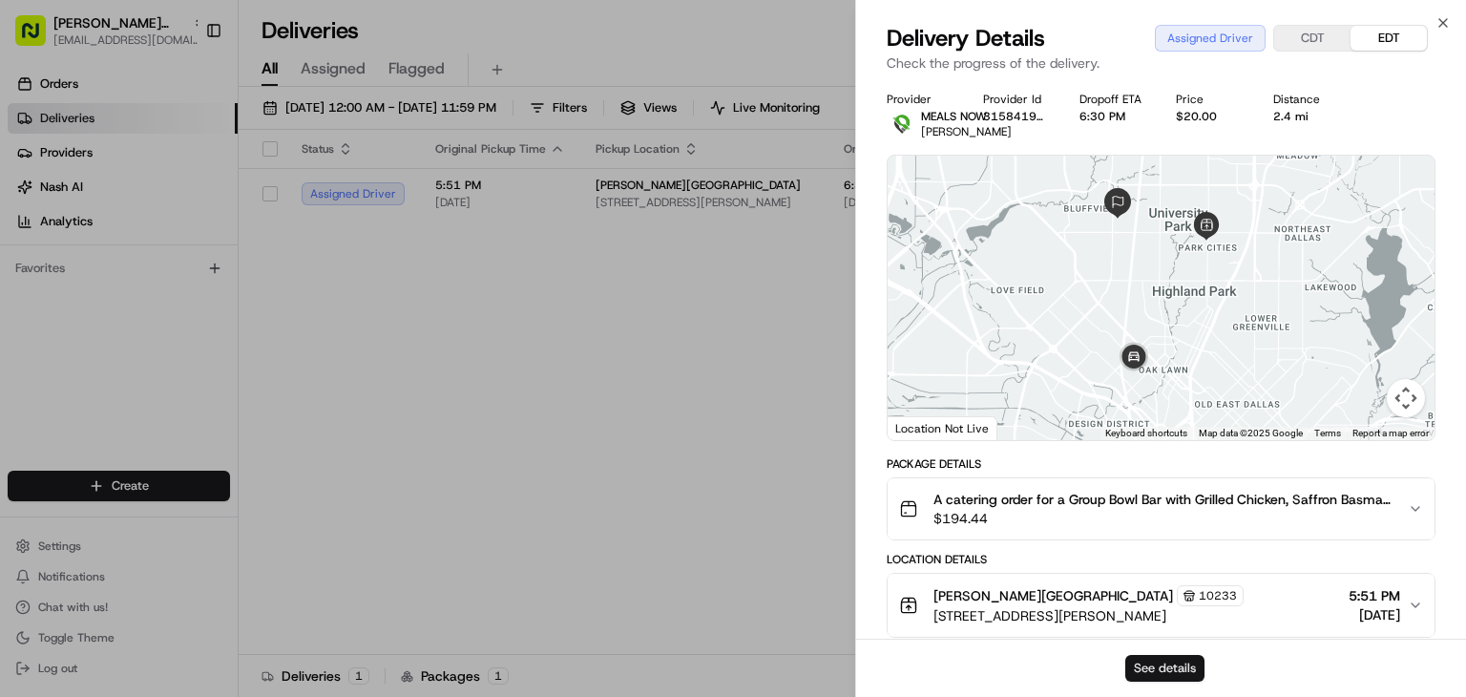
click at [1157, 669] on button "See details" at bounding box center [1164, 668] width 79 height 27
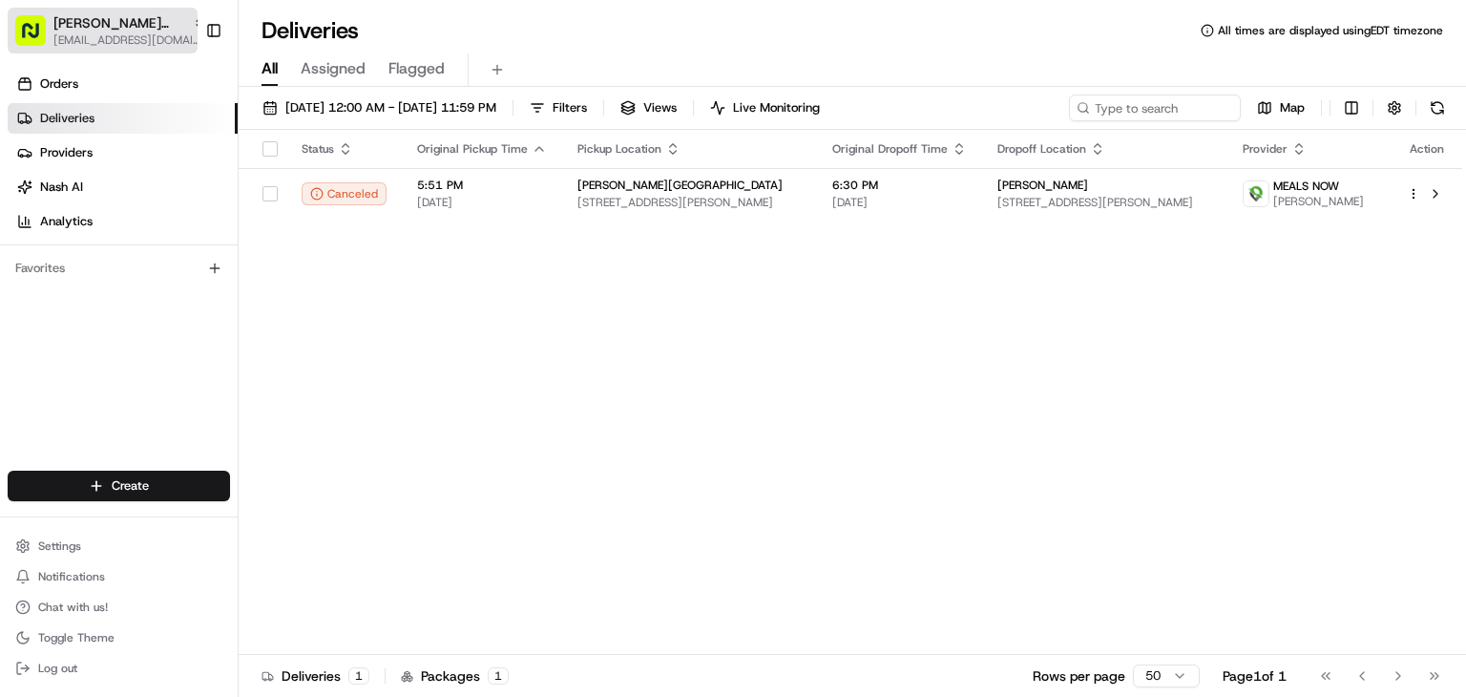
click at [81, 32] on span "[EMAIL_ADDRESS][DOMAIN_NAME]" at bounding box center [129, 39] width 153 height 15
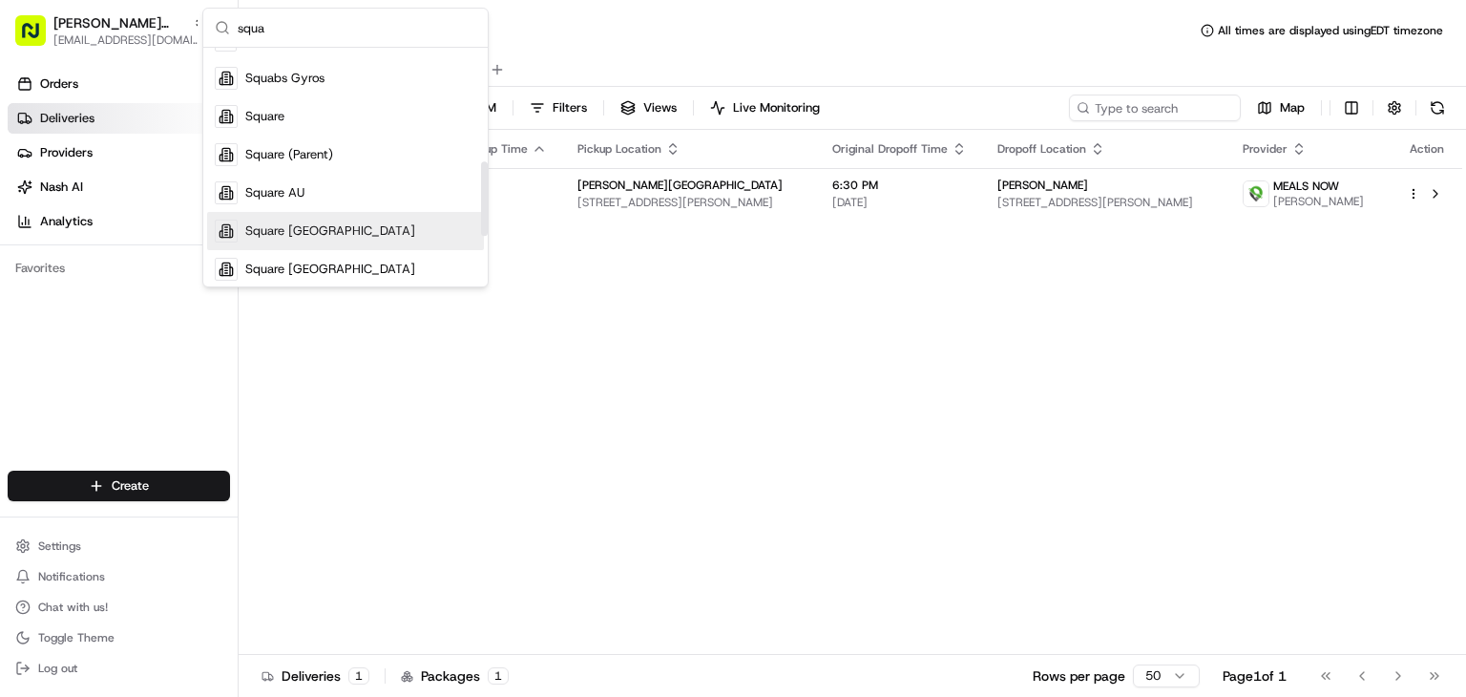
scroll to position [363, 0]
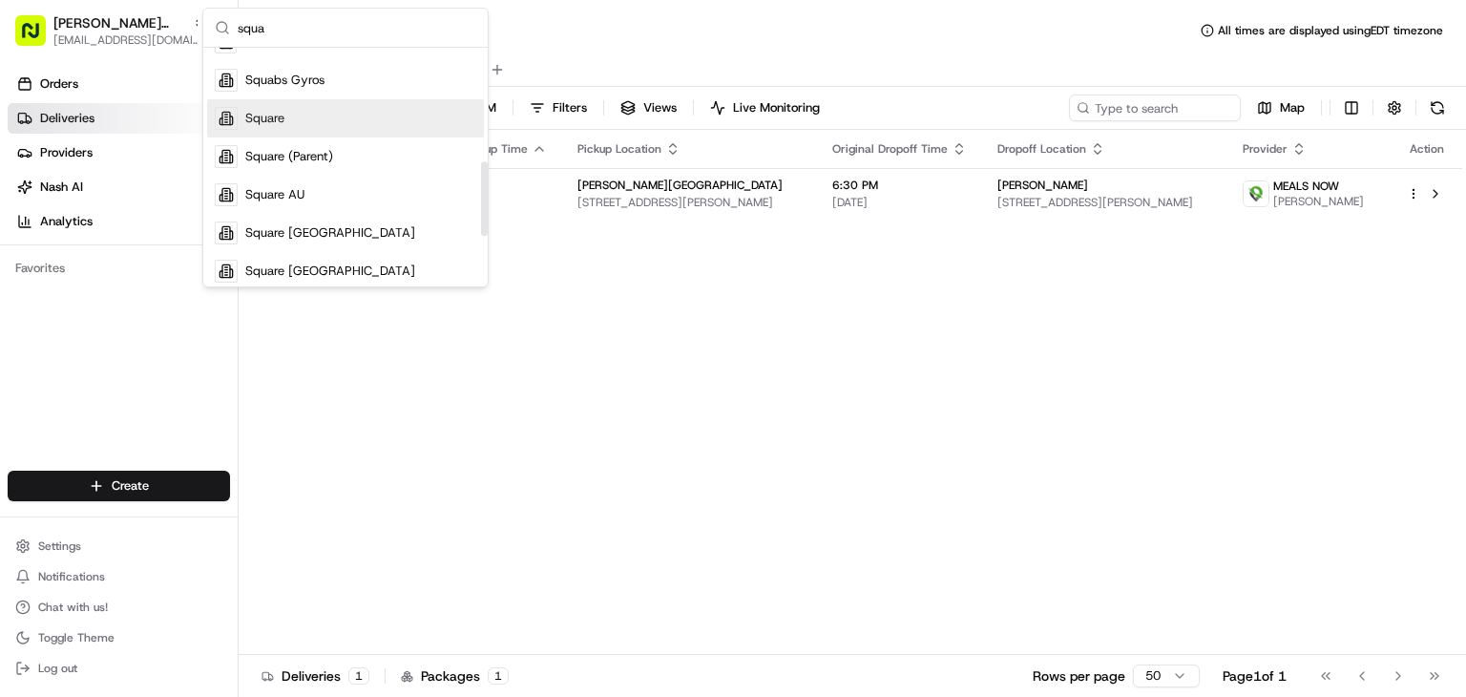
type input "squa"
click at [260, 120] on span "Square" at bounding box center [264, 118] width 39 height 17
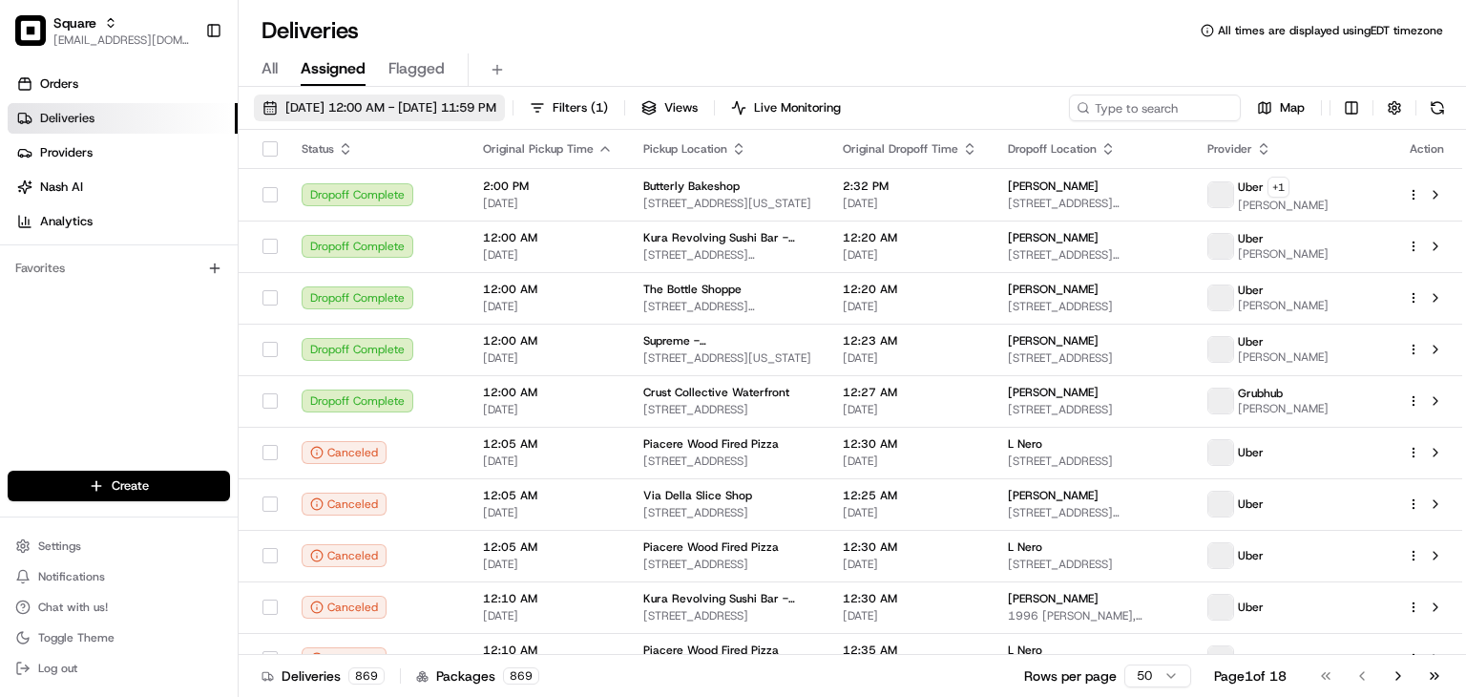
click at [266, 59] on span "All" at bounding box center [270, 68] width 16 height 23
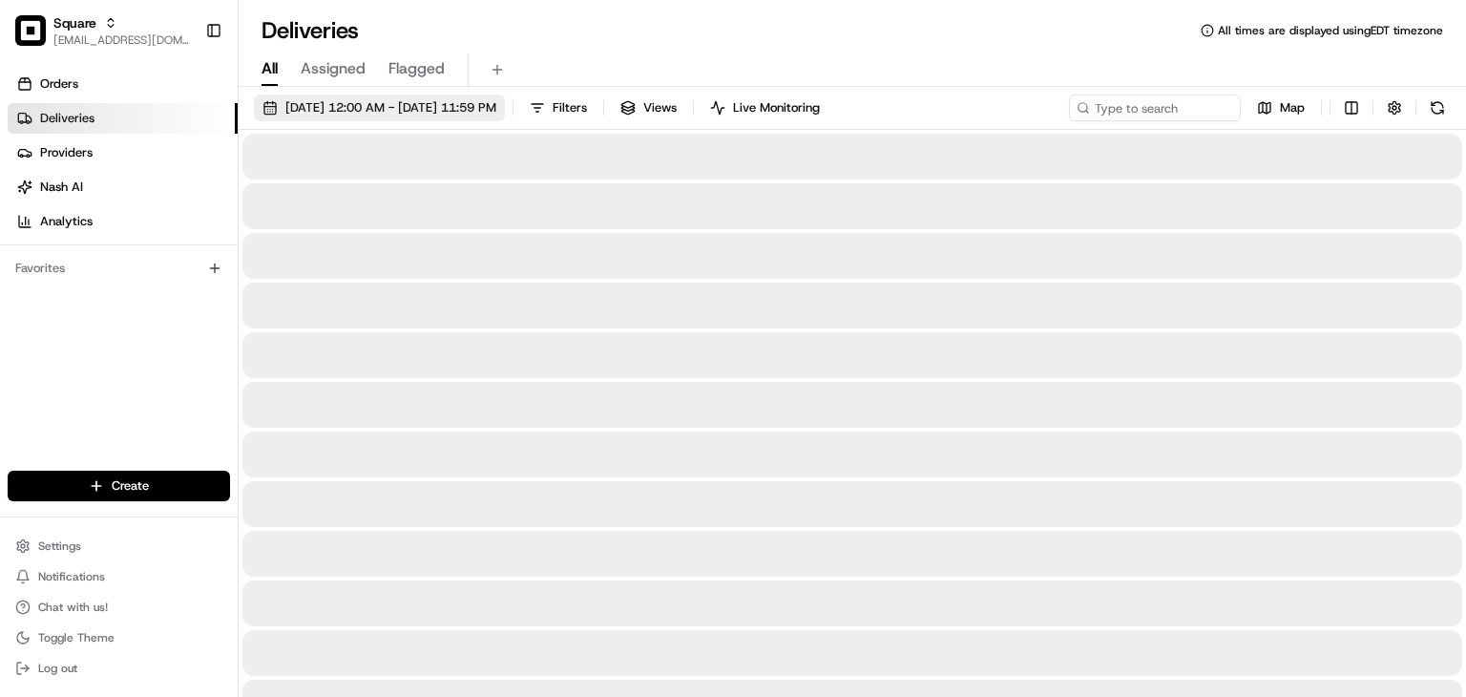
click at [301, 116] on button "08/24/2025 12:00 AM - 08/24/2025 11:59 PM" at bounding box center [379, 107] width 251 height 27
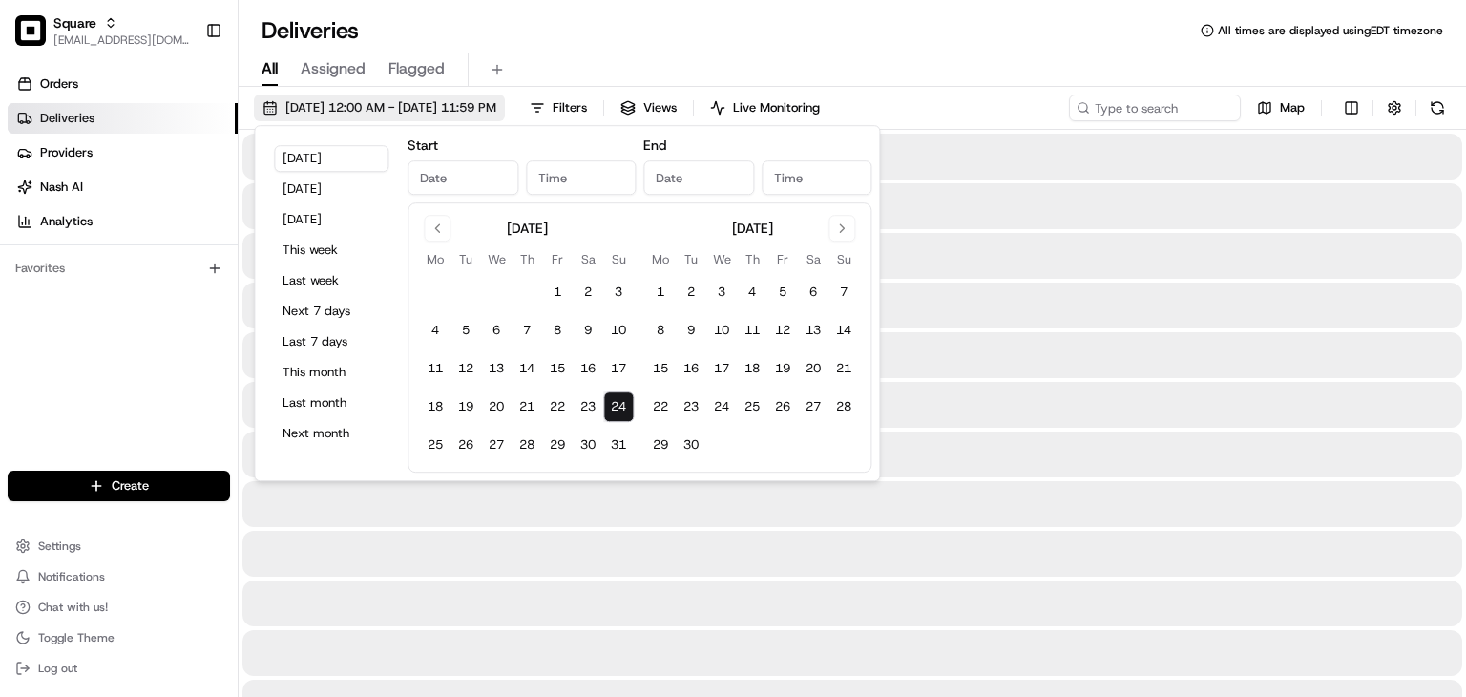
type input "Aug 24, 2025"
type input "12:00 AM"
type input "Aug 24, 2025"
type input "11:59 PM"
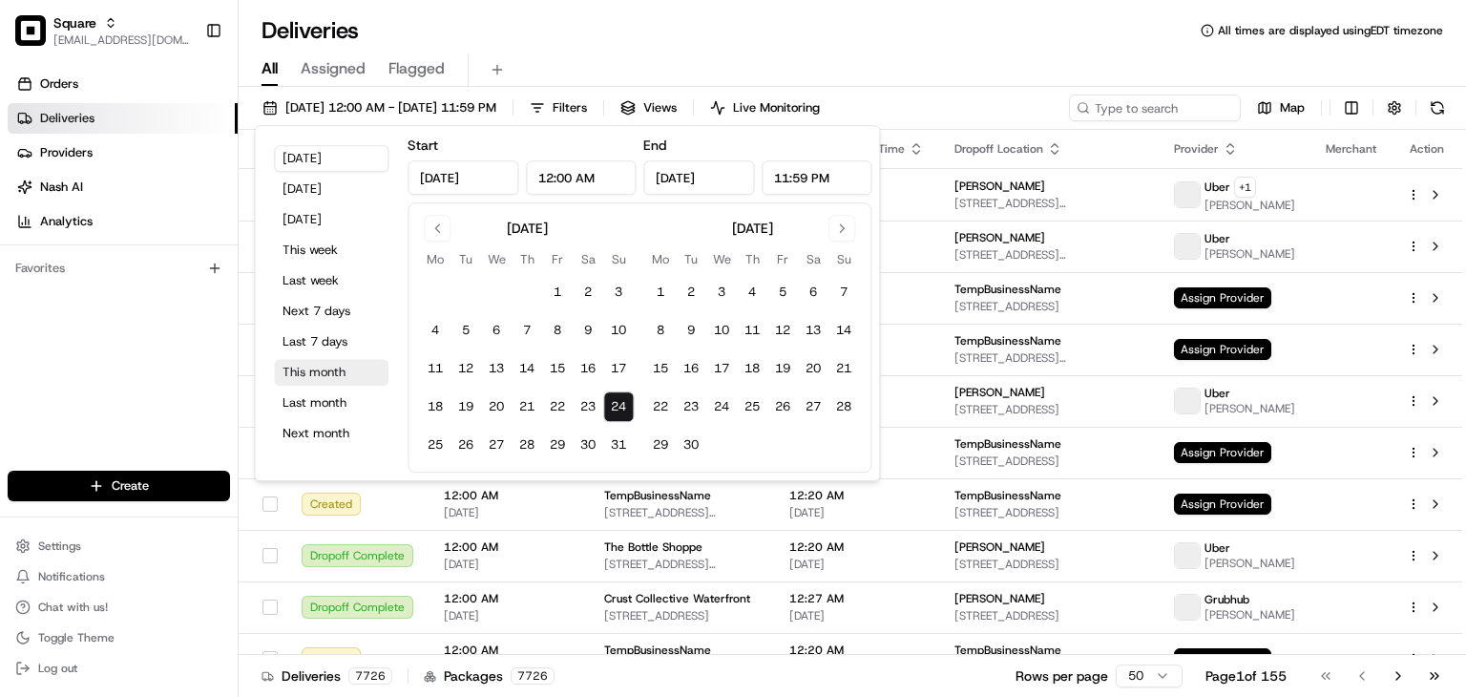
click at [325, 375] on button "This month" at bounding box center [331, 372] width 115 height 27
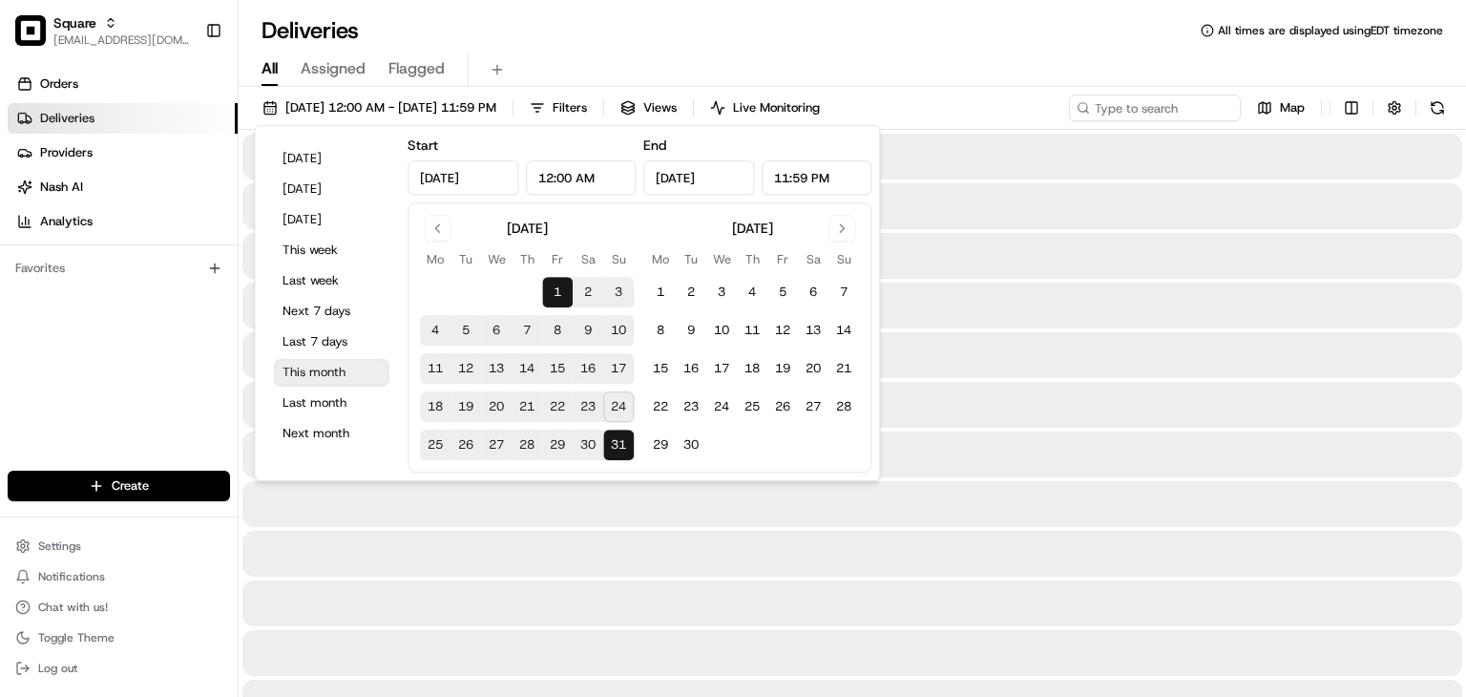
type input "Aug 1, 2025"
type input "Aug 31, 2025"
click at [1120, 103] on input at bounding box center [1126, 107] width 229 height 27
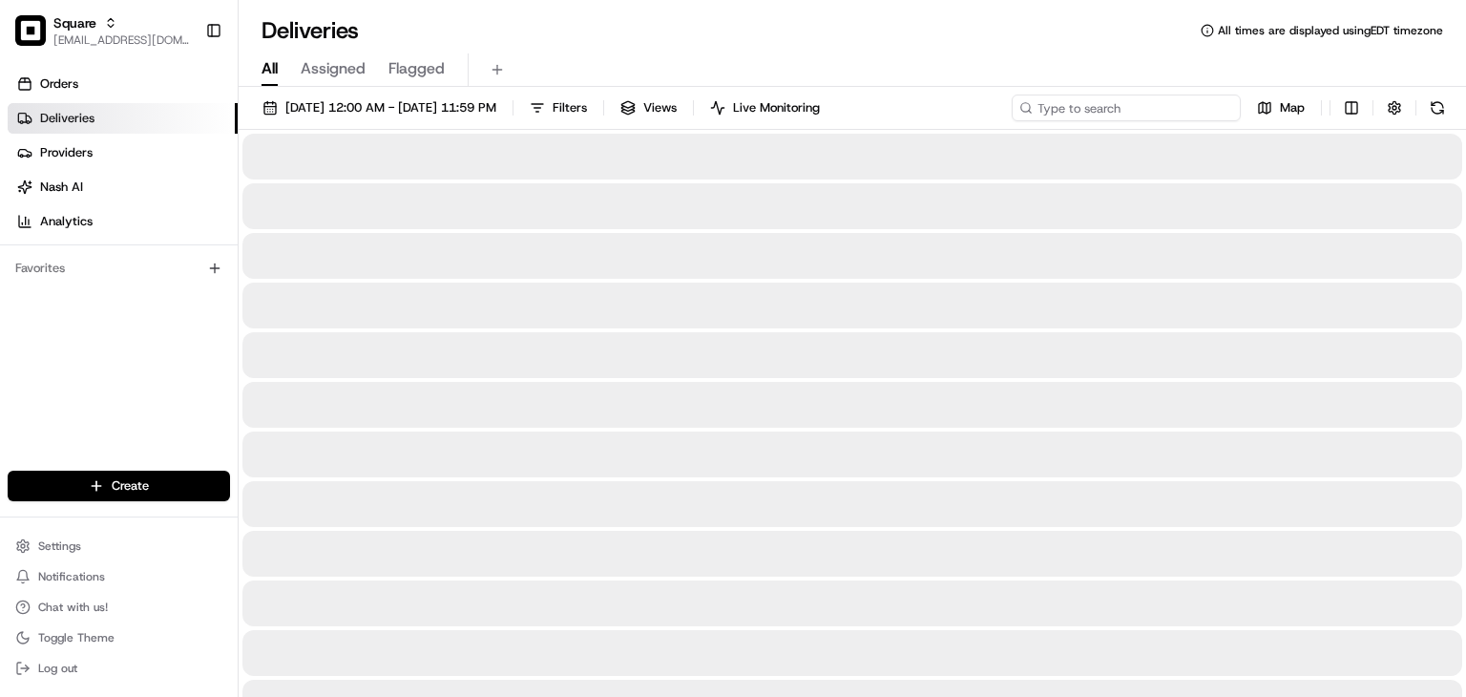
paste input "5786186"
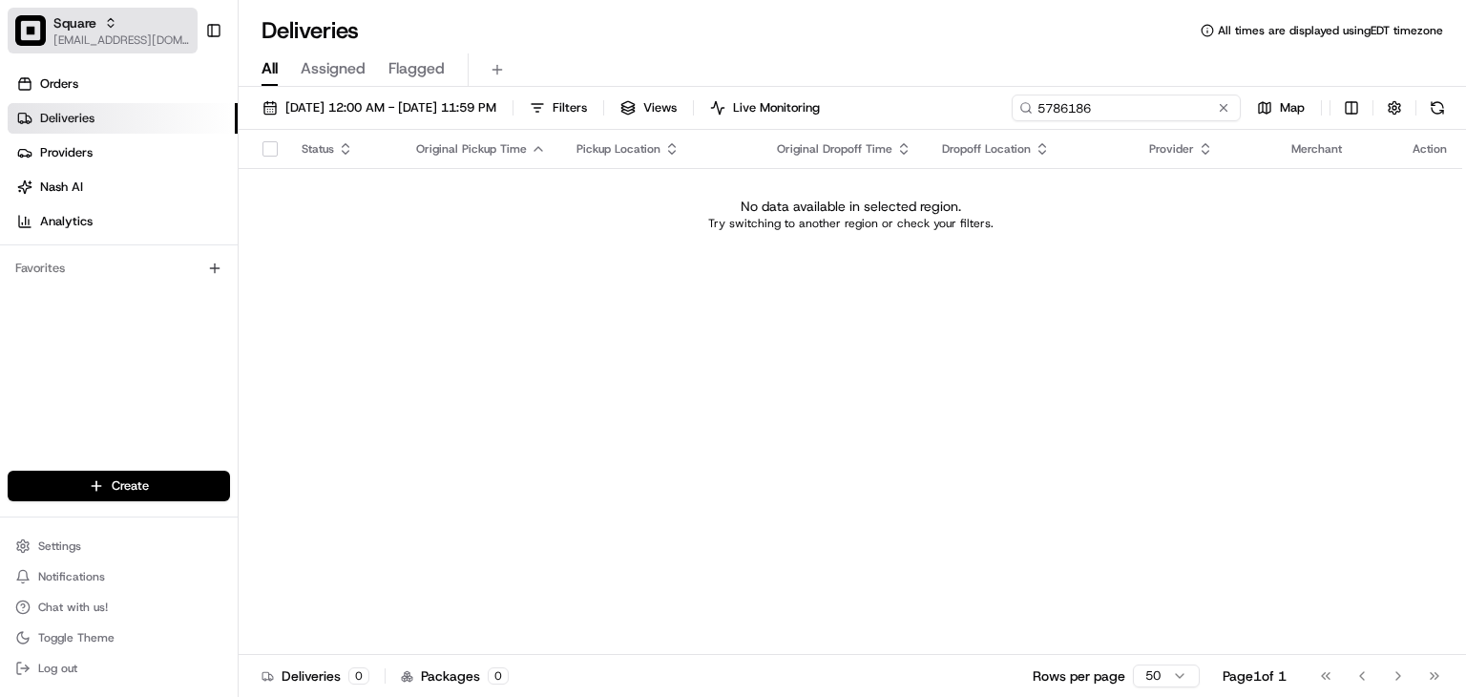
type input "5786186"
click at [99, 16] on div "Square" at bounding box center [121, 22] width 136 height 19
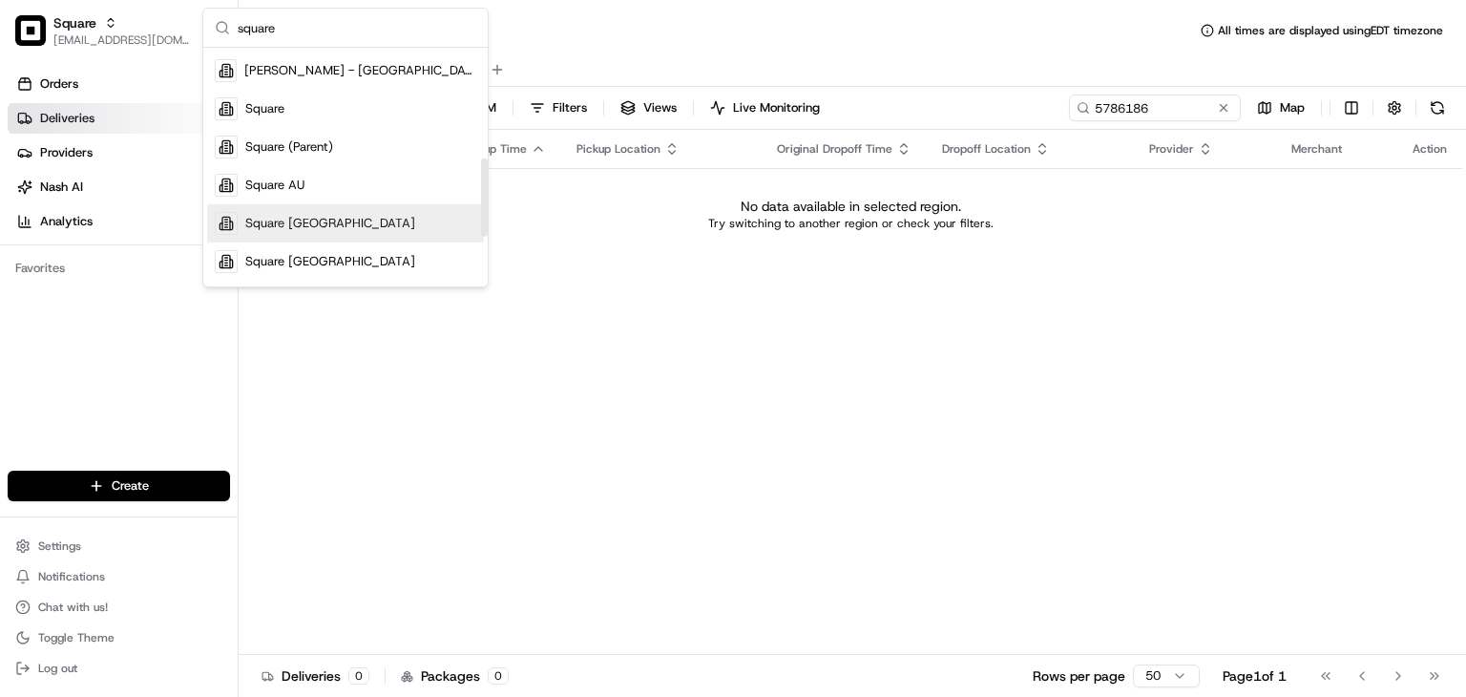
scroll to position [332, 0]
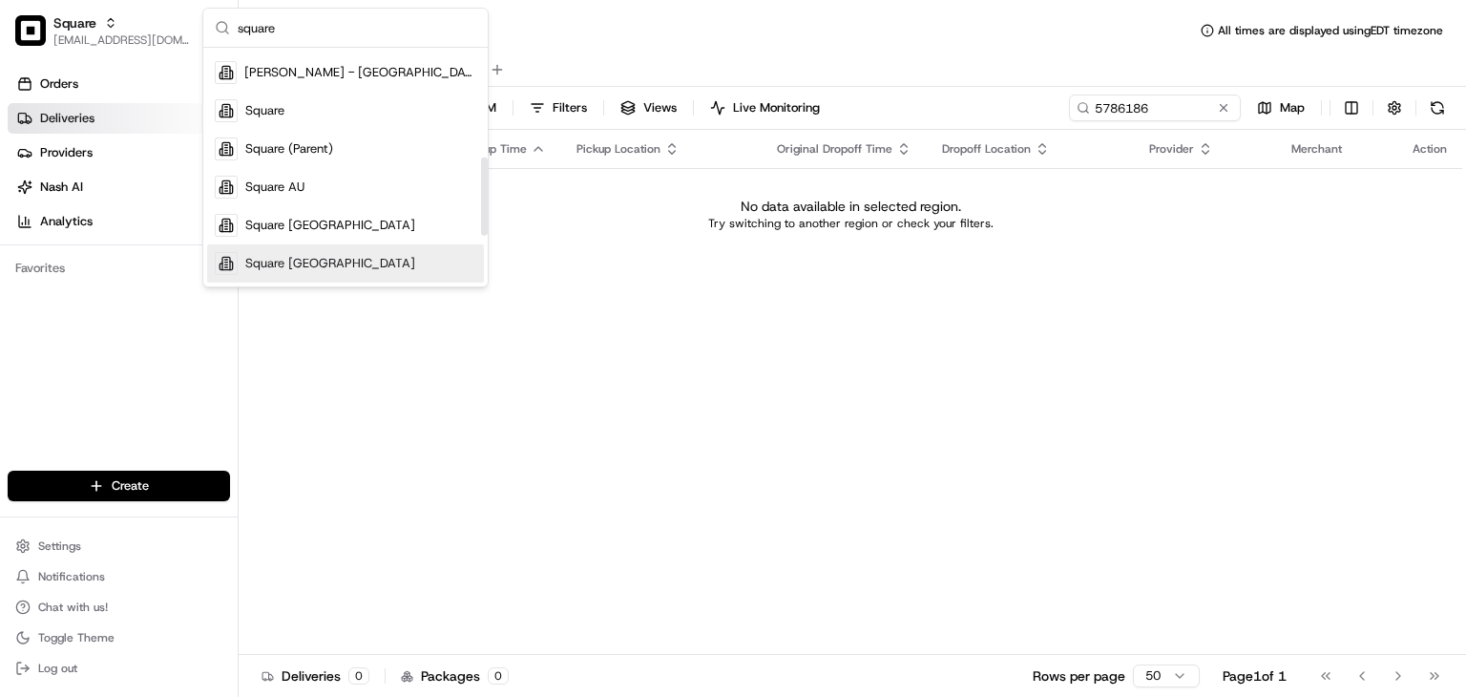
type input "square"
click at [276, 256] on span "Square UK" at bounding box center [330, 263] width 170 height 17
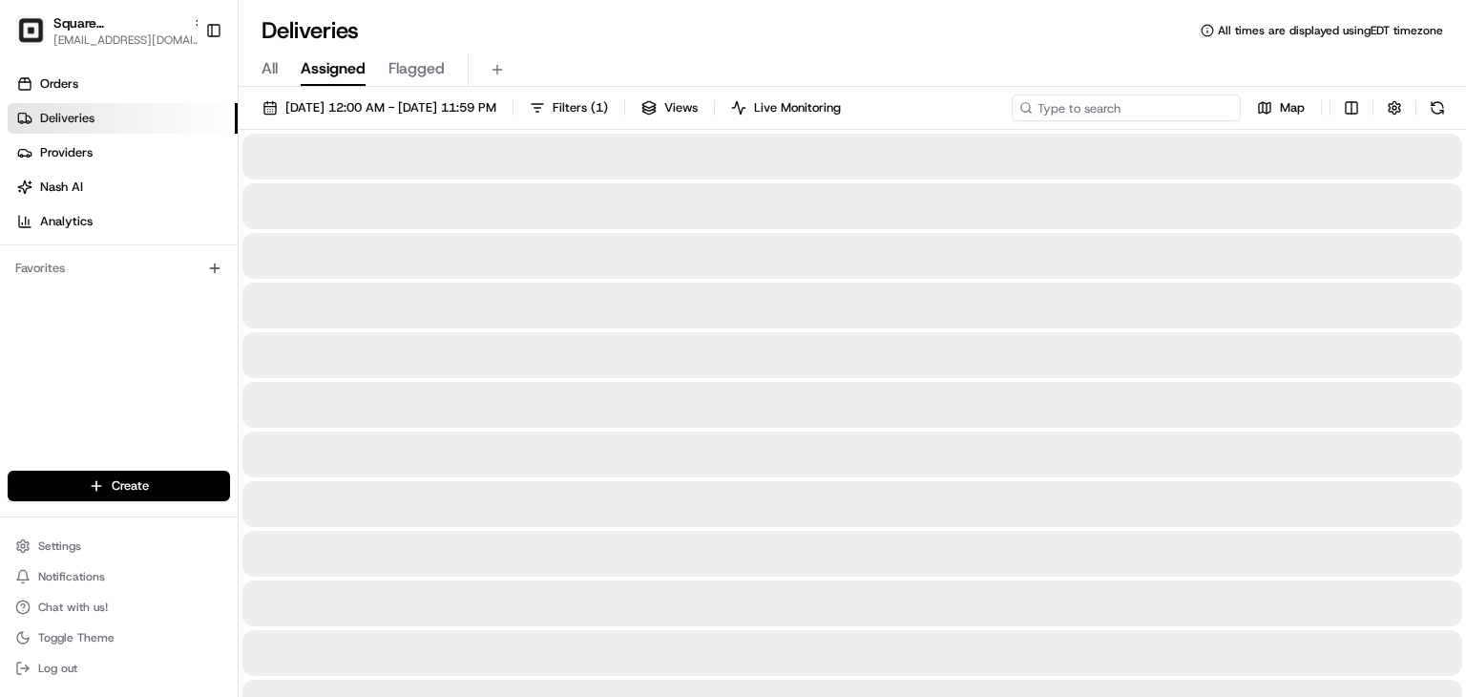
click at [1145, 103] on input at bounding box center [1126, 107] width 229 height 27
paste input "5786186"
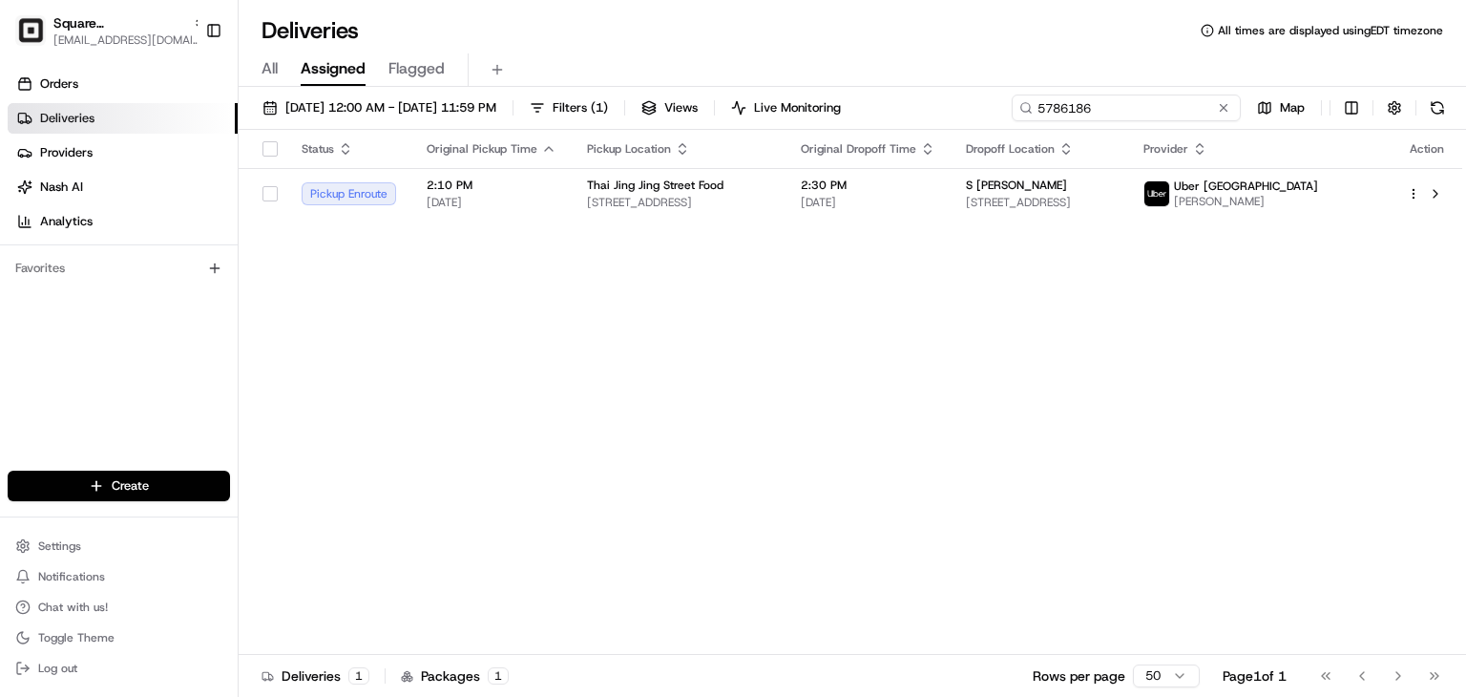
type input "5786186"
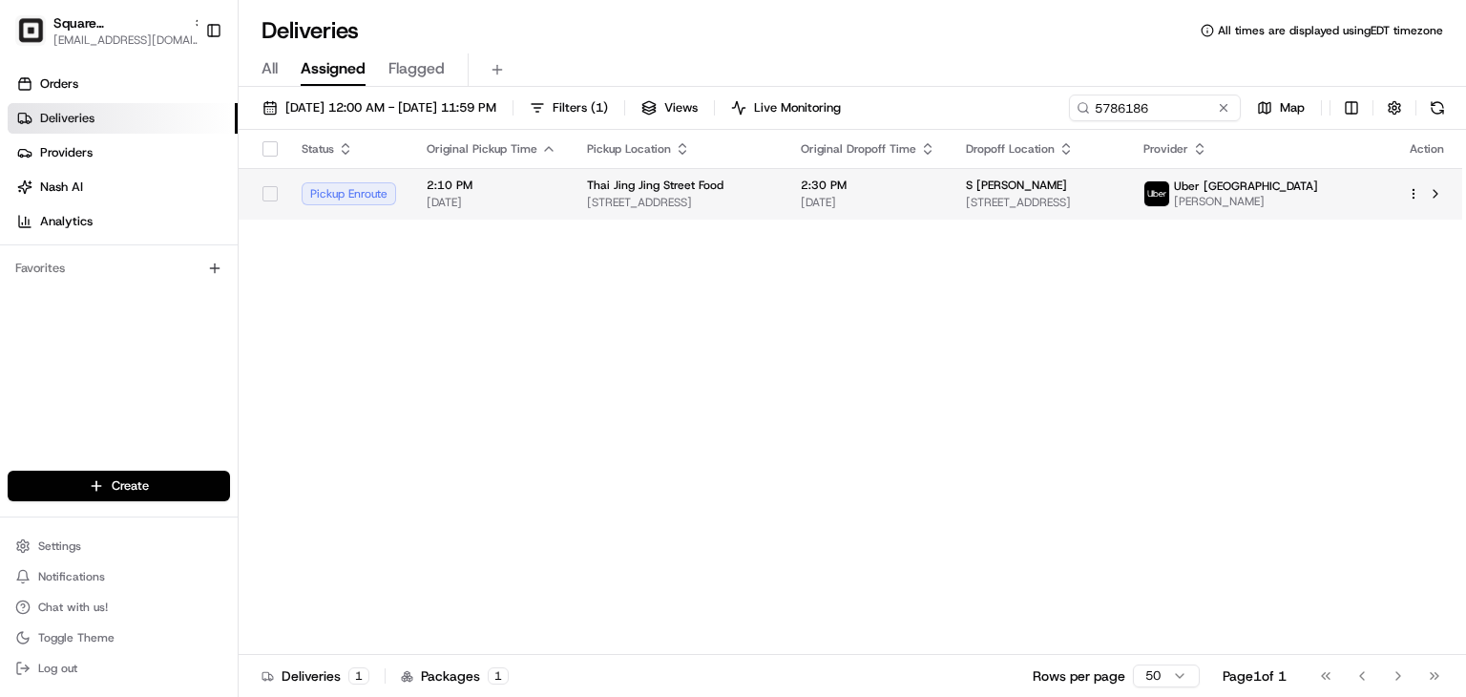
click at [848, 187] on span "2:30 PM" at bounding box center [868, 185] width 135 height 15
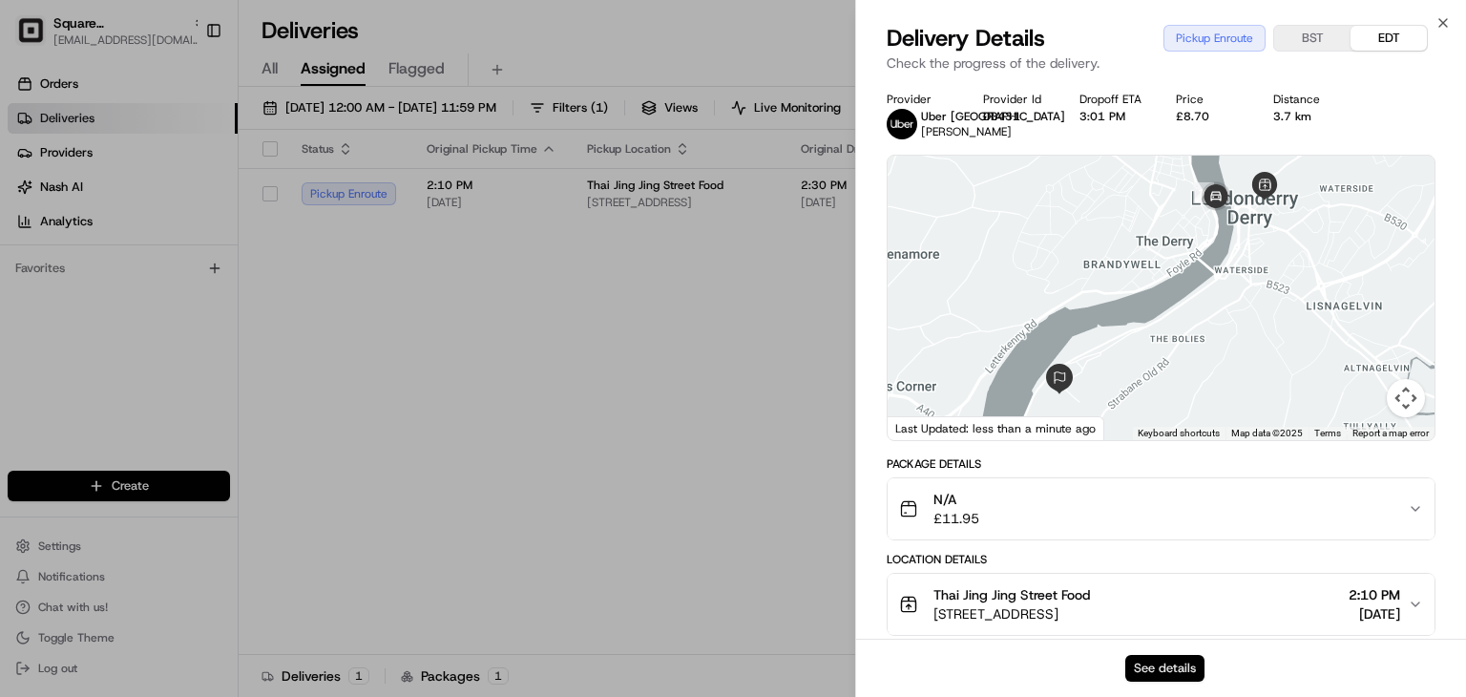
click at [1141, 680] on button "See details" at bounding box center [1164, 668] width 79 height 27
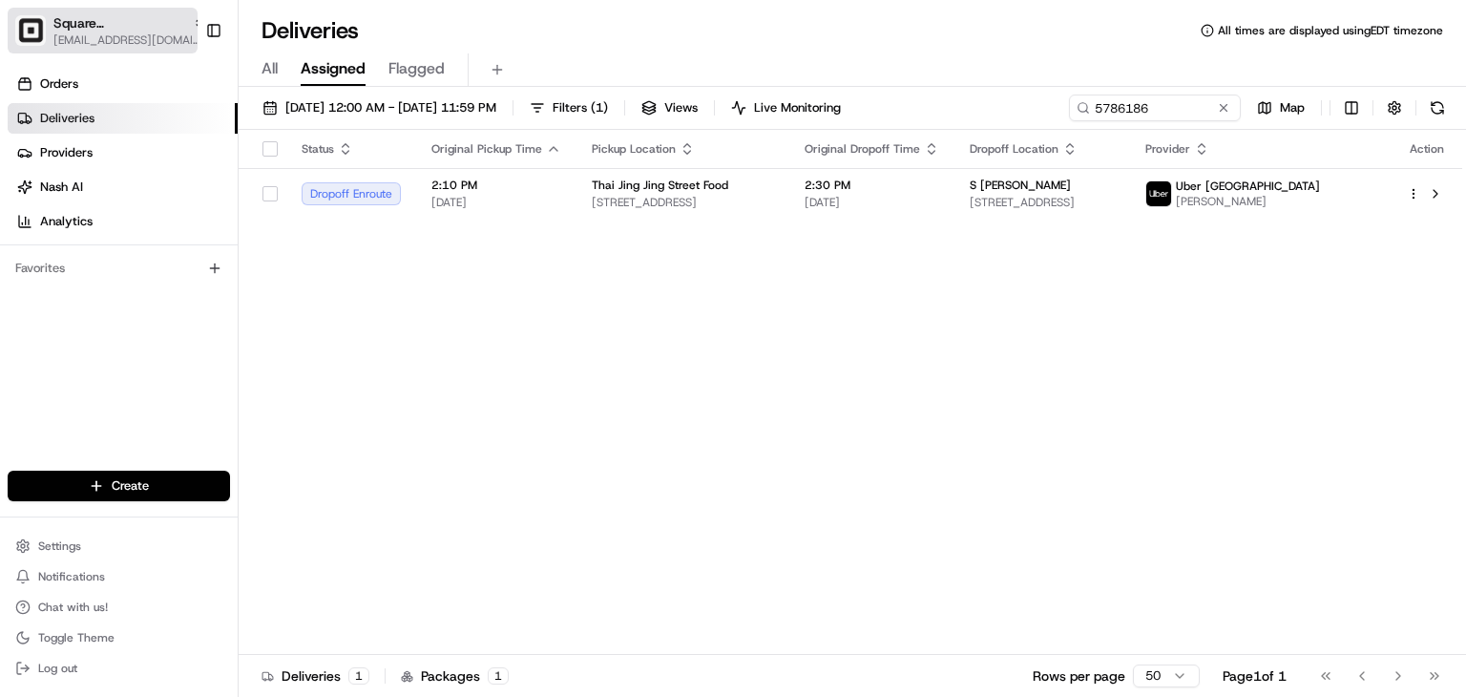
click at [97, 24] on span "Square UK" at bounding box center [119, 22] width 132 height 19
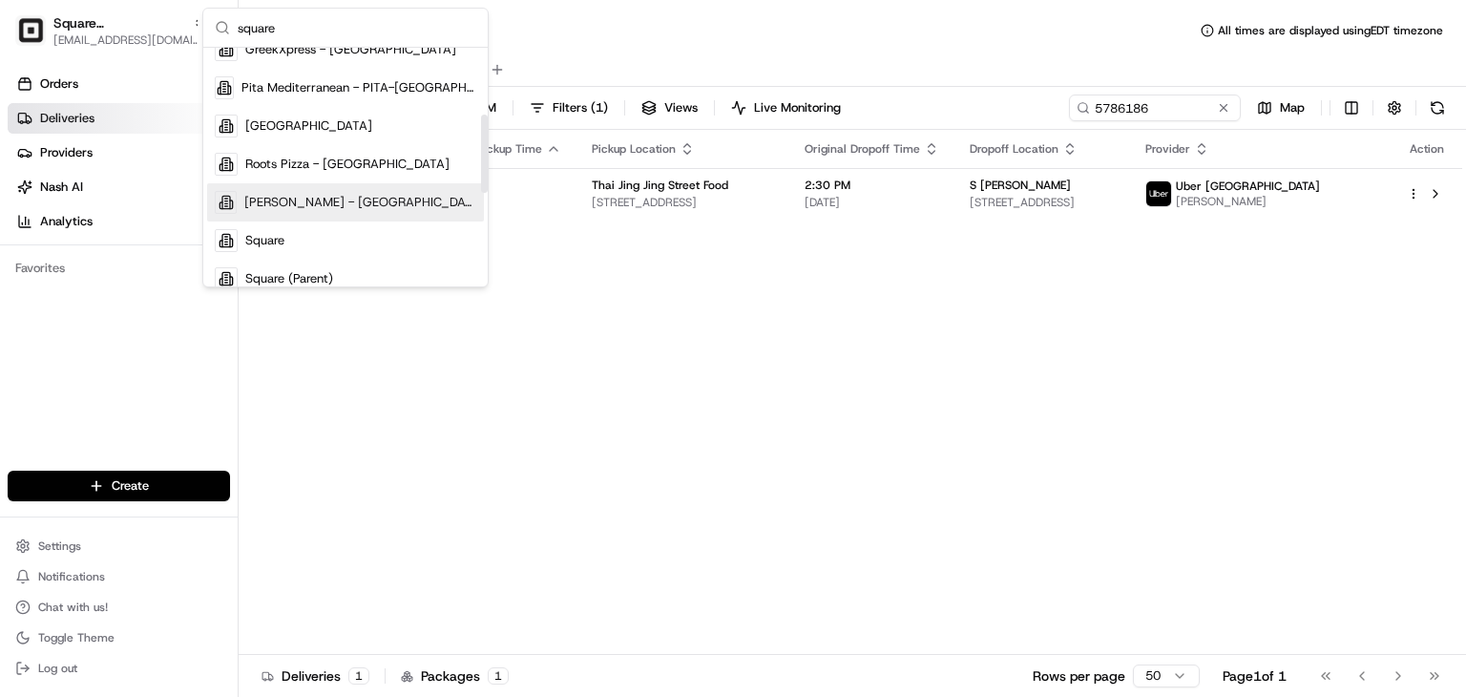
scroll to position [214, 0]
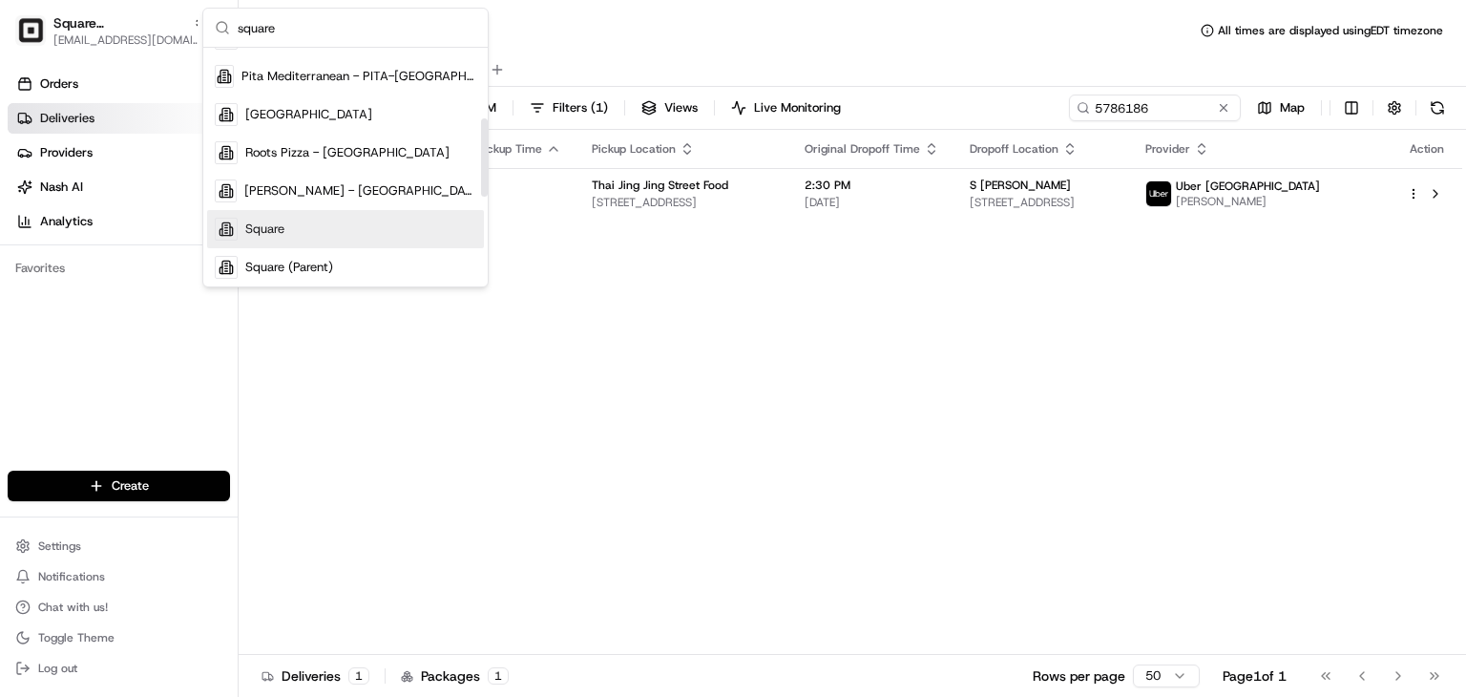
type input "square"
drag, startPoint x: 275, startPoint y: 232, endPoint x: 336, endPoint y: 216, distance: 63.2
click at [275, 232] on span "Square" at bounding box center [264, 228] width 39 height 17
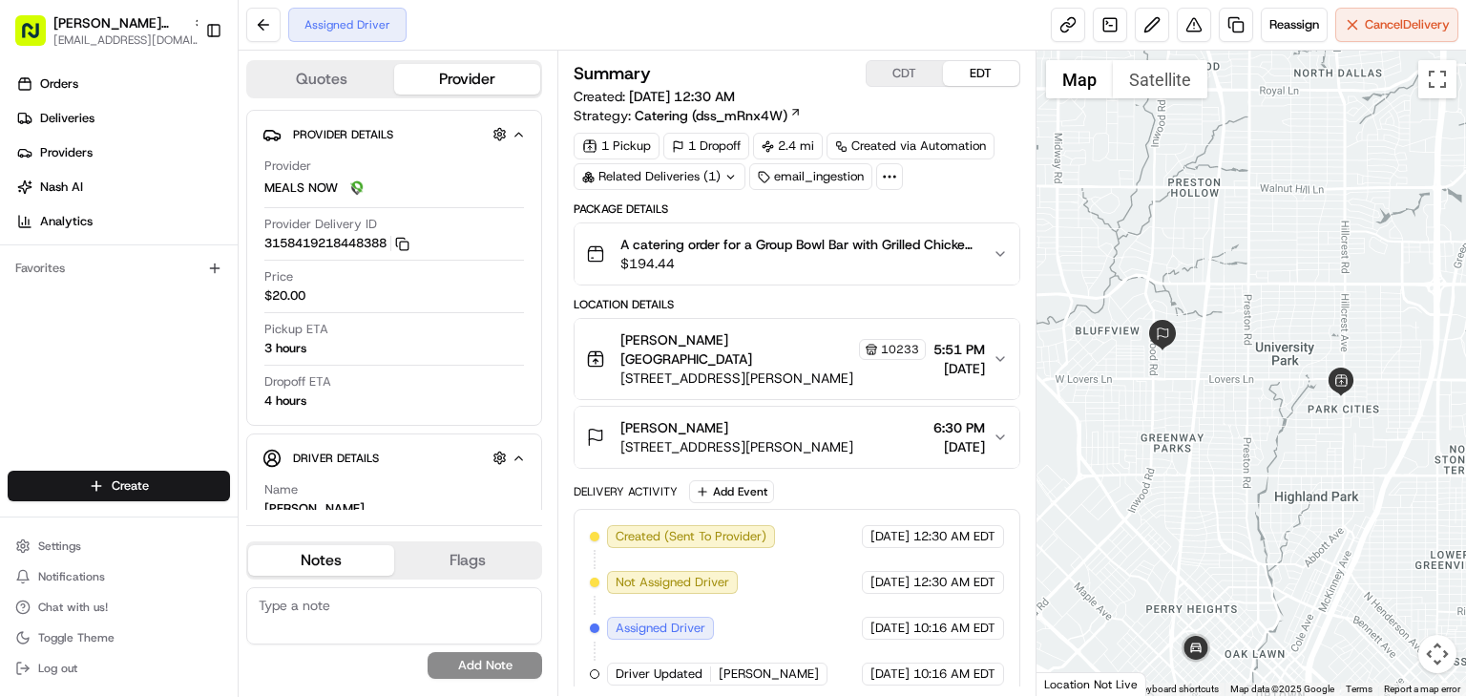
click at [1329, 31] on div "Reassign Cancel Delivery" at bounding box center [1255, 25] width 408 height 34
click at [1350, 31] on button "Cancel Delivery" at bounding box center [1396, 25] width 123 height 34
click at [989, 253] on div "A catering order for a Group Bowl Bar with Grilled Chicken, Saffron Basmati Whi…" at bounding box center [789, 254] width 407 height 38
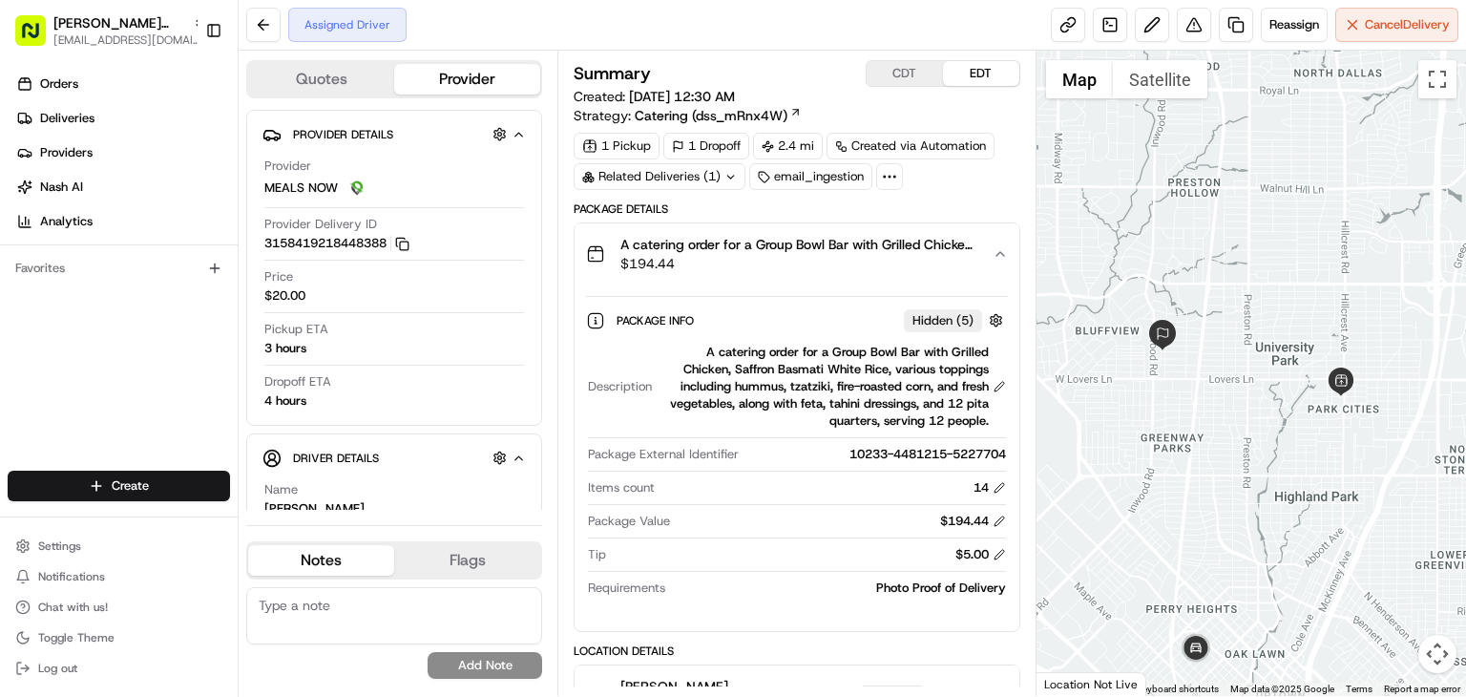
click at [989, 253] on div "A catering order for a Group Bowl Bar with Grilled Chicken, Saffron Basmati Whi…" at bounding box center [789, 254] width 407 height 38
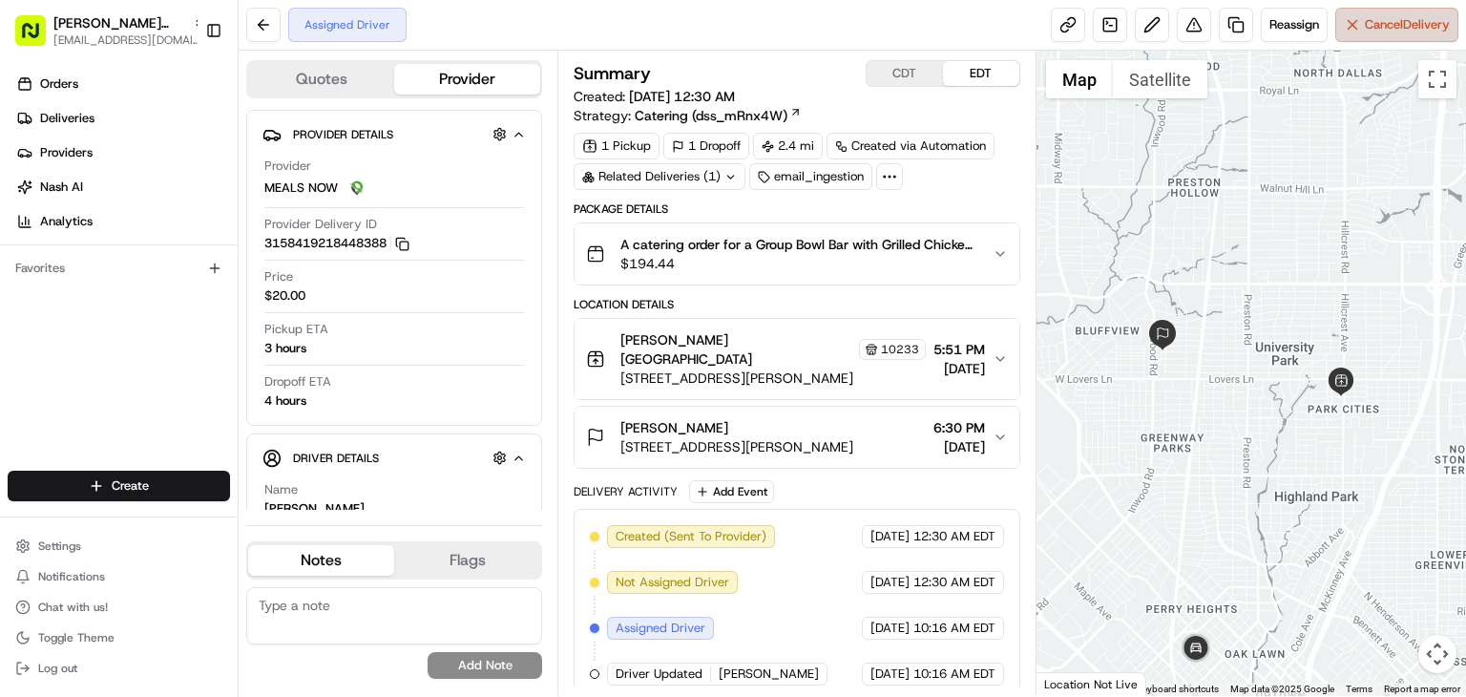
click at [1359, 36] on button "Cancel Delivery" at bounding box center [1396, 25] width 123 height 34
click at [1394, 30] on span "Cancel Delivery" at bounding box center [1407, 24] width 85 height 17
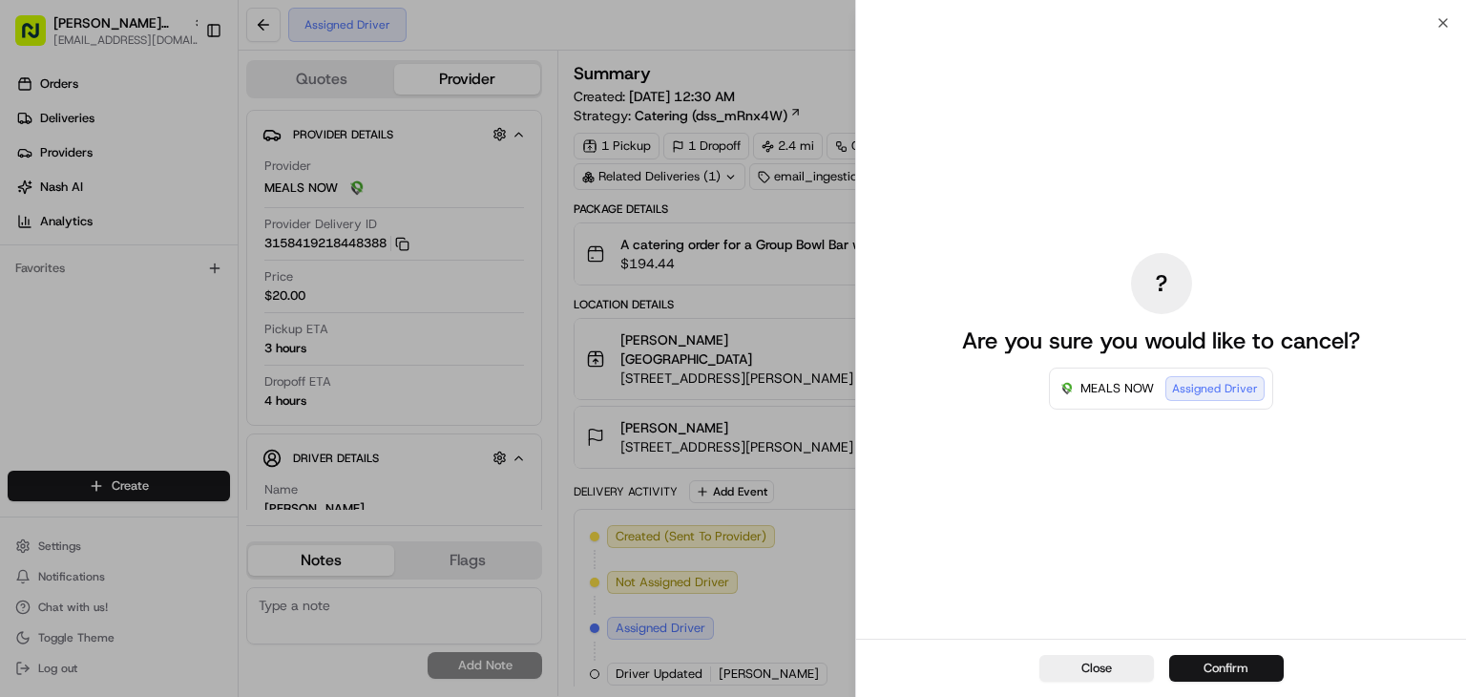
click at [1206, 669] on button "Confirm" at bounding box center [1226, 668] width 115 height 27
